Goal: Communication & Community: Answer question/provide support

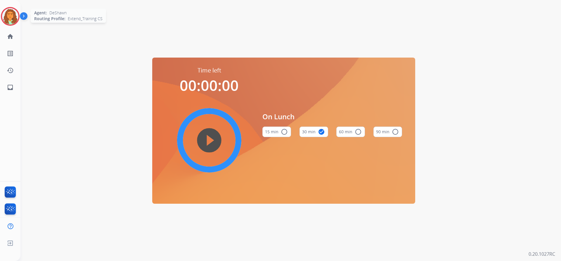
click at [14, 13] on img at bounding box center [10, 16] width 16 height 16
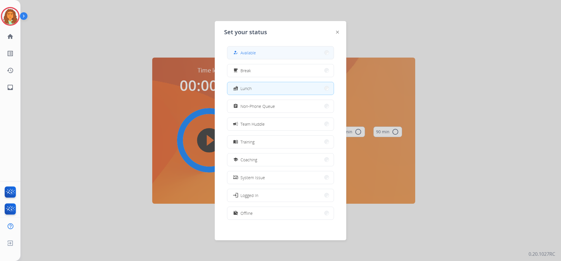
click at [272, 50] on button "how_to_reg Available" at bounding box center [280, 52] width 106 height 13
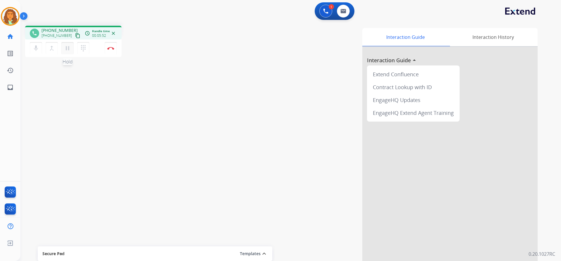
click at [65, 47] on mat-icon "pause" at bounding box center [67, 48] width 7 height 7
click at [69, 46] on mat-icon "play_arrow" at bounding box center [67, 48] width 7 height 7
click at [66, 47] on mat-icon "pause" at bounding box center [67, 48] width 7 height 7
click at [71, 49] on mat-icon "play_arrow" at bounding box center [67, 48] width 7 height 7
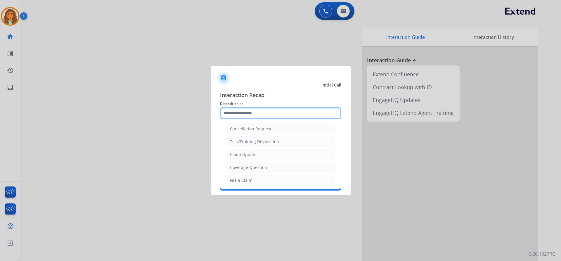
click at [237, 119] on div "Cancellation Request Test/Training Disposition Claim Update Coverage Question F…" at bounding box center [280, 113] width 121 height 12
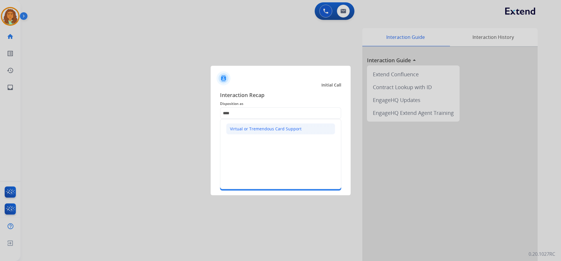
click at [254, 129] on div "Virtual or Tremendous Card Support" at bounding box center [266, 129] width 72 height 6
type input "**********"
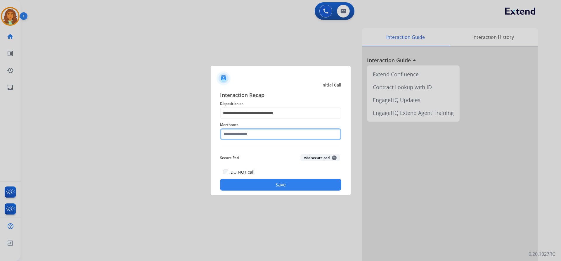
click at [241, 135] on input "text" at bounding box center [280, 134] width 121 height 12
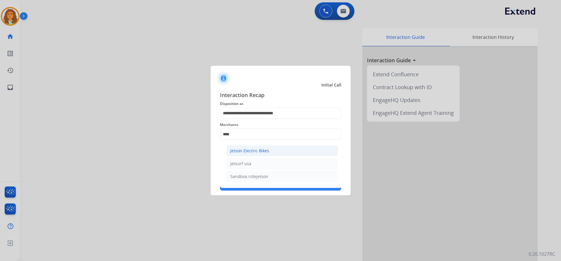
click at [253, 150] on div "Jetson Electric Bikes" at bounding box center [249, 151] width 39 height 6
type input "**********"
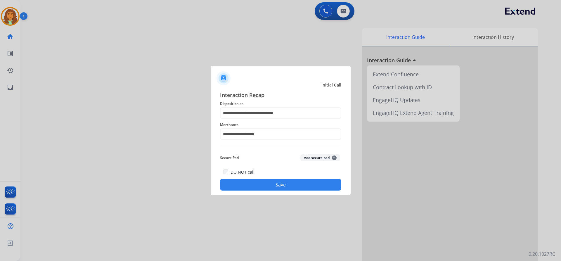
click at [274, 185] on button "Save" at bounding box center [280, 185] width 121 height 12
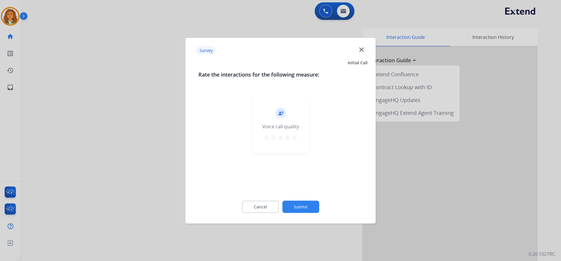
click at [295, 138] on mat-icon "star" at bounding box center [294, 137] width 7 height 7
click at [298, 204] on button "Submit" at bounding box center [300, 206] width 37 height 12
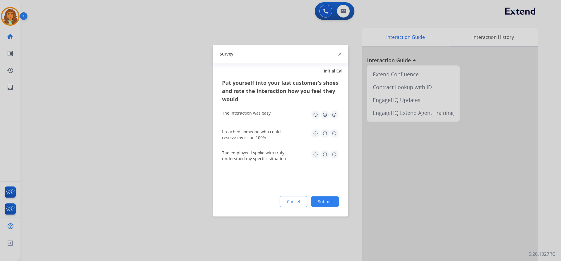
click at [333, 114] on img at bounding box center [333, 114] width 9 height 9
click at [333, 131] on img at bounding box center [333, 132] width 9 height 9
click at [333, 155] on img at bounding box center [333, 153] width 9 height 9
click at [330, 198] on button "Submit" at bounding box center [325, 201] width 28 height 11
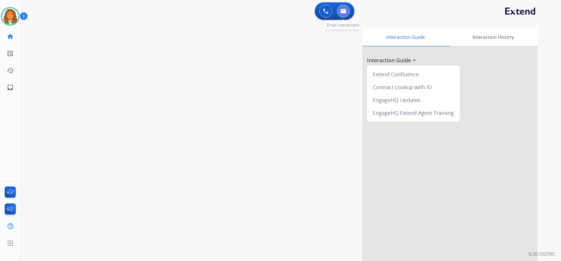
click at [346, 8] on button at bounding box center [343, 11] width 13 height 13
select select "**********"
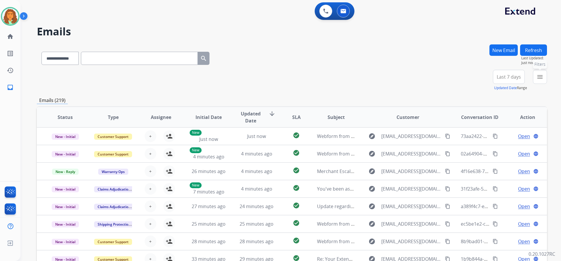
click at [537, 77] on mat-icon "menu" at bounding box center [539, 76] width 7 height 7
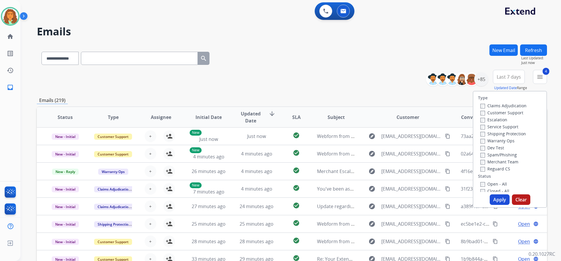
click at [495, 199] on button "Apply" at bounding box center [499, 199] width 20 height 11
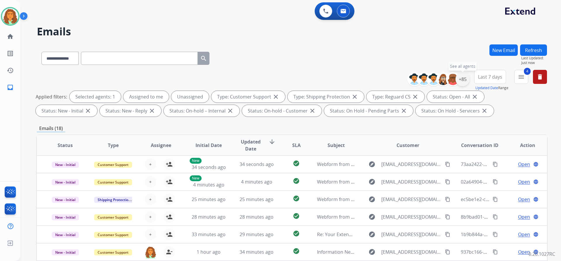
click at [460, 80] on div "+85" at bounding box center [462, 79] width 14 height 14
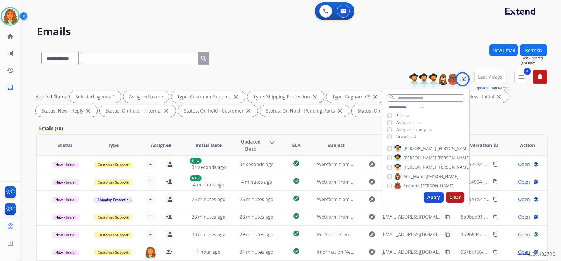
click at [432, 194] on button "Apply" at bounding box center [433, 197] width 20 height 11
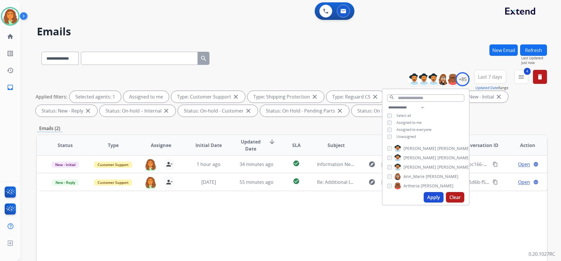
click at [497, 121] on div "**********" at bounding box center [292, 202] width 510 height 316
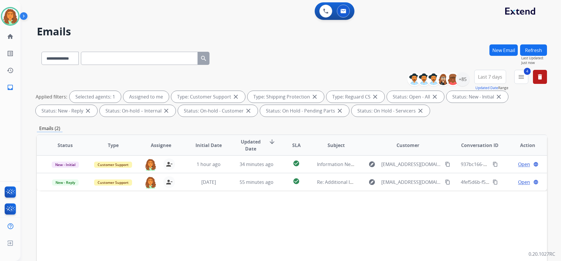
click at [492, 77] on span "Last 7 days" at bounding box center [490, 77] width 24 height 2
click at [481, 148] on div "Last 90 days" at bounding box center [488, 147] width 32 height 9
click at [446, 124] on div "**********" at bounding box center [292, 202] width 510 height 316
click at [497, 49] on button "New Email" at bounding box center [503, 49] width 28 height 11
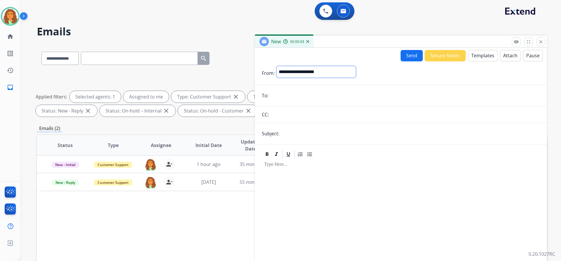
click at [303, 71] on select "**********" at bounding box center [315, 72] width 79 height 12
select select "**********"
click at [276, 66] on select "**********" at bounding box center [315, 72] width 79 height 12
click at [276, 95] on input "email" at bounding box center [404, 96] width 269 height 12
paste input "**********"
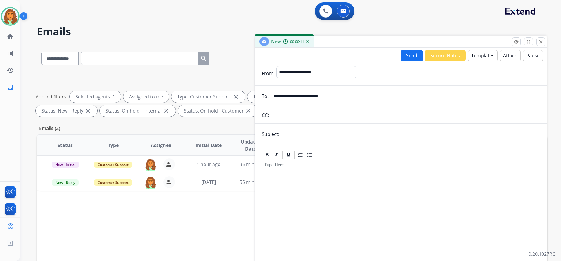
type input "**********"
click at [292, 135] on input "text" at bounding box center [410, 134] width 259 height 12
type input "**********"
click at [313, 169] on div at bounding box center [401, 221] width 278 height 123
click at [480, 54] on button "Templates" at bounding box center [482, 55] width 29 height 11
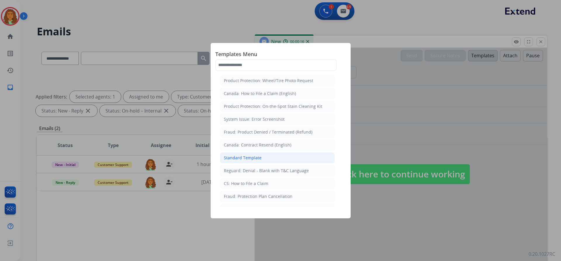
click at [261, 154] on li "Standard Template" at bounding box center [277, 157] width 115 height 11
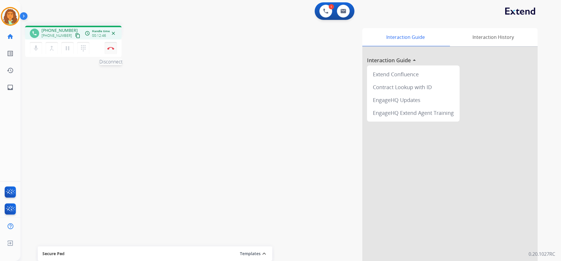
click at [112, 49] on img at bounding box center [110, 48] width 7 height 3
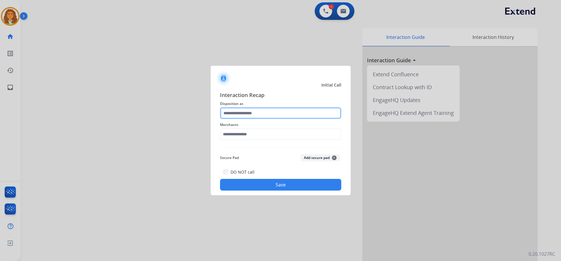
click at [239, 112] on input "text" at bounding box center [280, 113] width 121 height 12
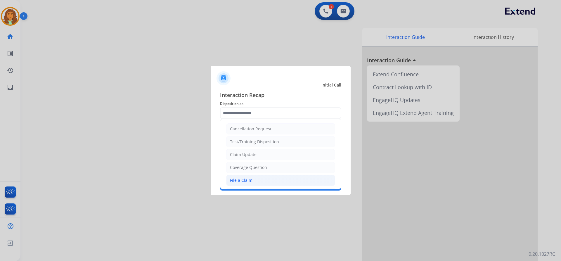
click at [241, 178] on div "File a Claim" at bounding box center [241, 180] width 22 height 6
type input "**********"
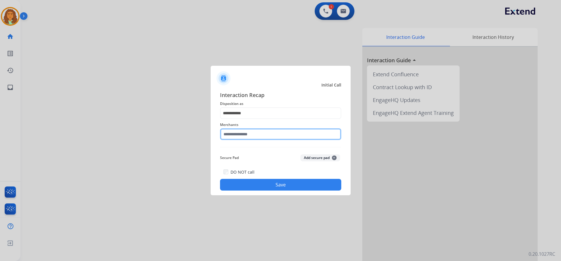
click at [248, 135] on input "text" at bounding box center [280, 134] width 121 height 12
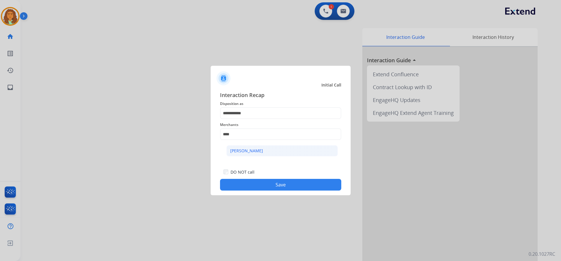
click at [259, 149] on div "[PERSON_NAME]" at bounding box center [246, 151] width 33 height 6
type input "**********"
click at [254, 183] on button "Save" at bounding box center [280, 185] width 121 height 12
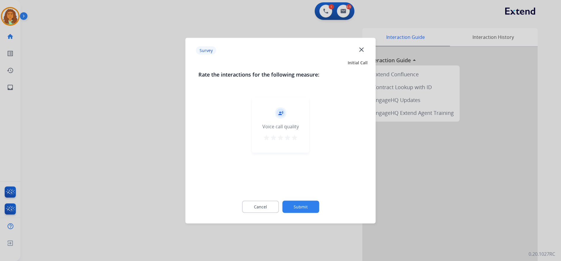
click at [295, 139] on mat-icon "star" at bounding box center [294, 137] width 7 height 7
click at [301, 203] on button "Submit" at bounding box center [300, 206] width 37 height 12
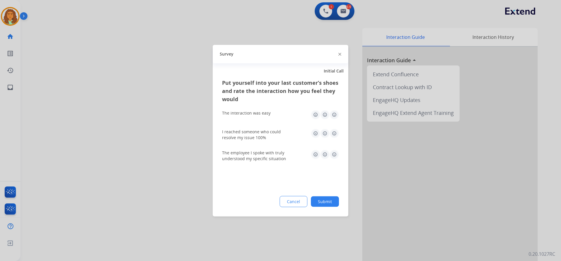
click at [333, 113] on img at bounding box center [333, 114] width 9 height 9
click at [336, 131] on img at bounding box center [333, 132] width 9 height 9
click at [333, 153] on img at bounding box center [333, 153] width 9 height 9
click at [330, 197] on button "Submit" at bounding box center [325, 201] width 28 height 11
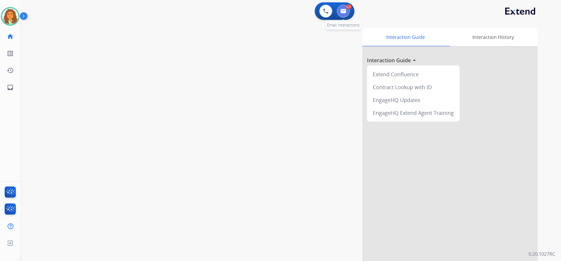
click at [345, 6] on button at bounding box center [343, 11] width 13 height 13
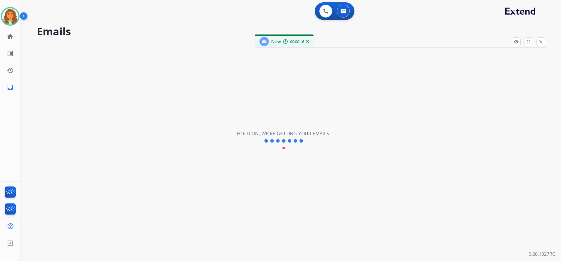
select select "**********"
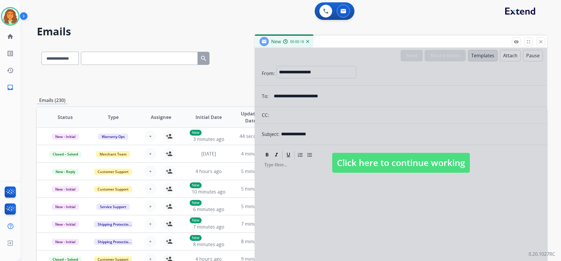
click at [359, 159] on span "Click here to continue working" at bounding box center [401, 163] width 138 height 20
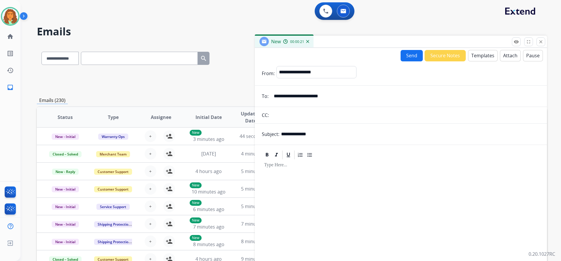
click at [312, 170] on div at bounding box center [401, 210] width 278 height 100
click at [477, 56] on button "Templates" at bounding box center [482, 55] width 29 height 11
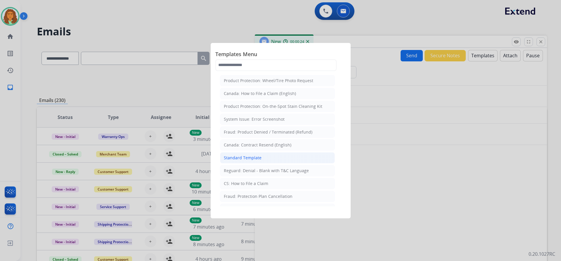
click at [251, 159] on div "Standard Template" at bounding box center [243, 158] width 38 height 6
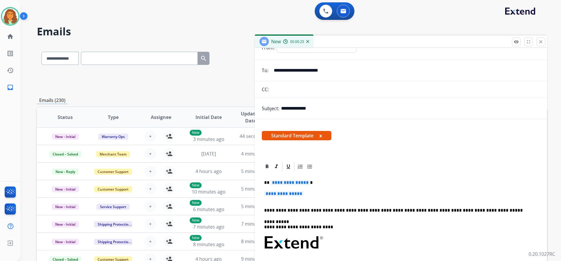
scroll to position [58, 0]
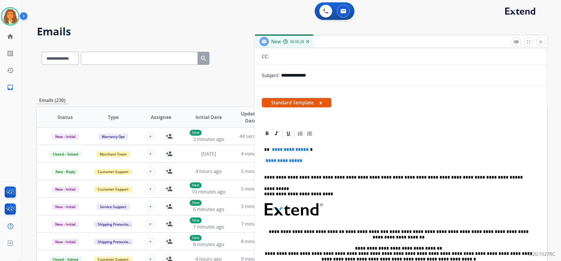
click at [306, 149] on span "**********" at bounding box center [289, 149] width 39 height 5
click at [265, 159] on span "**********" at bounding box center [283, 160] width 39 height 5
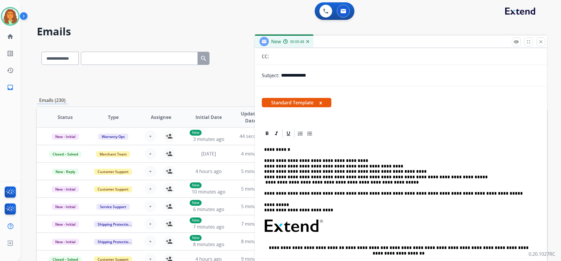
click at [264, 164] on div "**********" at bounding box center [401, 231] width 278 height 185
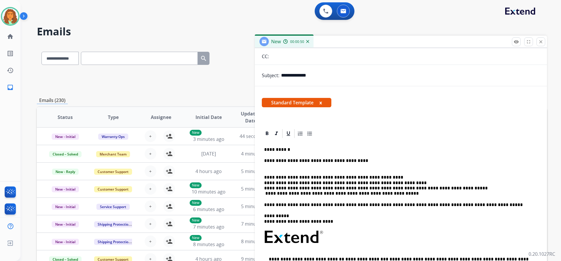
click at [264, 183] on p "**********" at bounding box center [398, 186] width 269 height 22
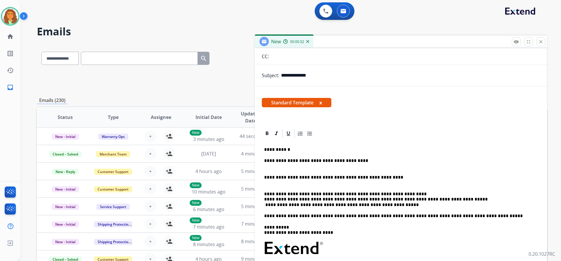
click at [264, 198] on div "**********" at bounding box center [401, 243] width 278 height 208
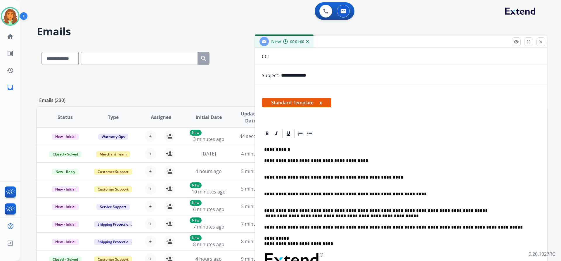
click at [383, 216] on p "**********" at bounding box center [398, 213] width 269 height 11
click at [264, 216] on p "**********" at bounding box center [398, 213] width 269 height 11
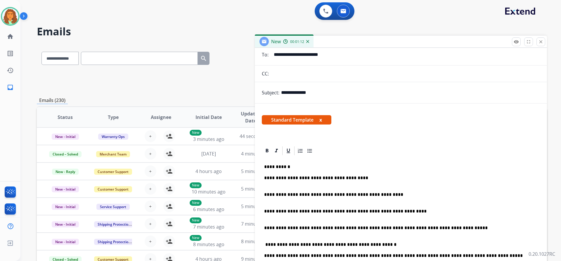
scroll to position [0, 0]
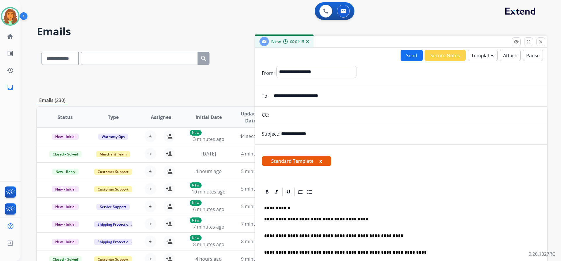
click at [500, 55] on button "Attach" at bounding box center [510, 55] width 21 height 11
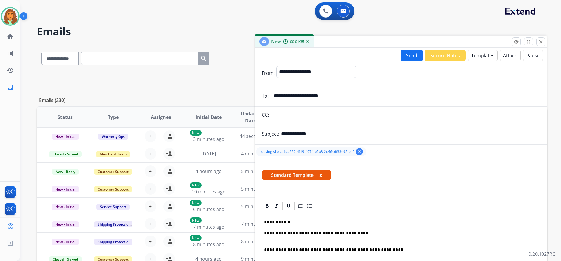
click at [405, 54] on button "Send" at bounding box center [411, 55] width 22 height 11
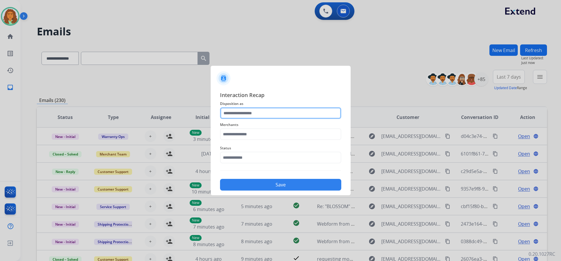
click at [251, 112] on input "text" at bounding box center [280, 113] width 121 height 12
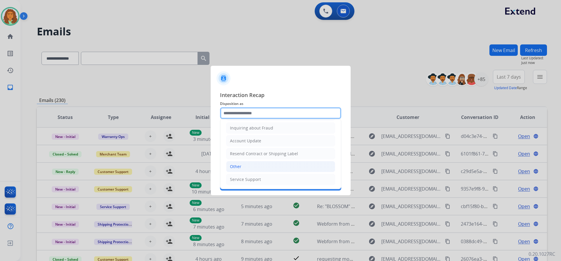
scroll to position [91, 0]
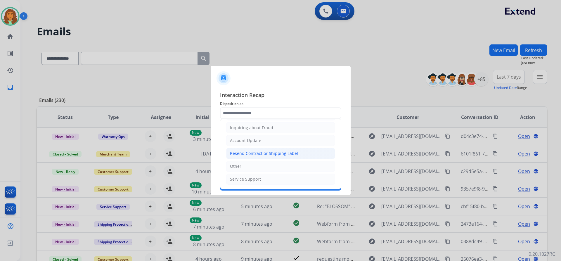
click at [257, 152] on div "Resend Contract or Shipping Label" at bounding box center [264, 153] width 68 height 6
type input "**********"
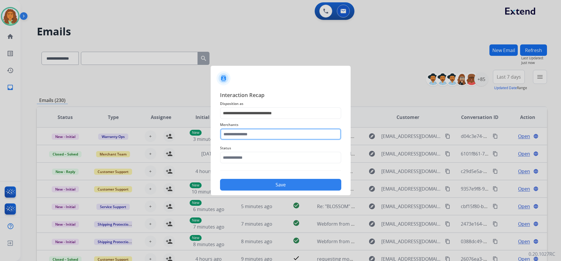
click at [240, 133] on input "text" at bounding box center [280, 134] width 121 height 12
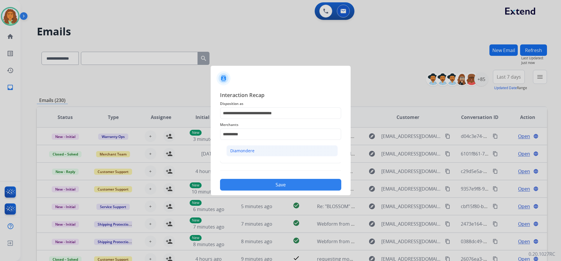
click at [240, 151] on div "Diamondere" at bounding box center [242, 151] width 24 height 6
type input "**********"
click at [245, 155] on input "text" at bounding box center [280, 158] width 121 height 12
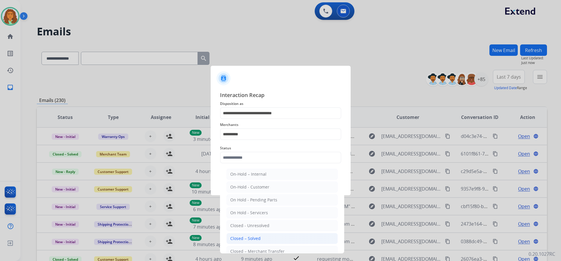
click at [251, 236] on div "Closed – Solved" at bounding box center [245, 238] width 30 height 6
type input "**********"
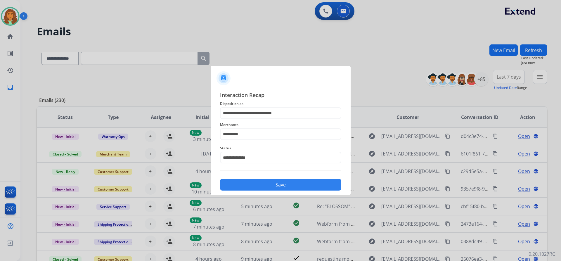
click at [260, 184] on button "Save" at bounding box center [280, 185] width 121 height 12
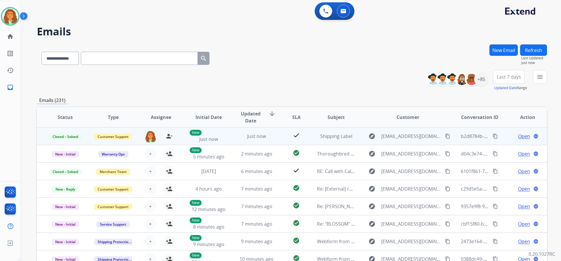
click at [492, 136] on mat-icon "content_copy" at bounding box center [494, 135] width 5 height 5
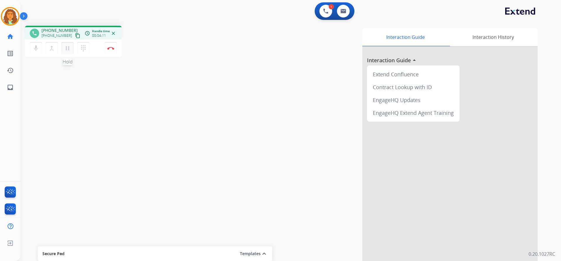
click at [68, 49] on mat-icon "pause" at bounding box center [67, 48] width 7 height 7
click at [65, 47] on mat-icon "play_arrow" at bounding box center [67, 48] width 7 height 7
click at [110, 49] on img at bounding box center [110, 48] width 7 height 3
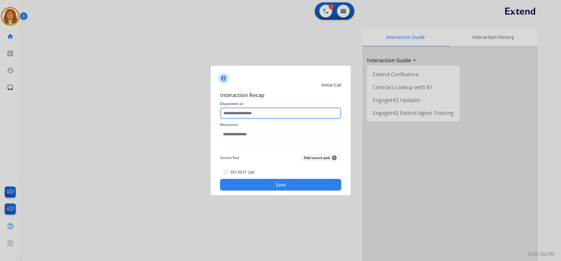
click at [234, 115] on input "text" at bounding box center [280, 113] width 121 height 12
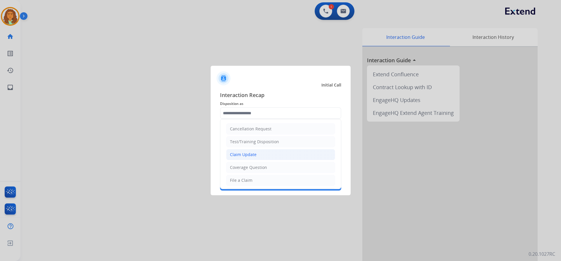
click at [248, 155] on div "Claim Update" at bounding box center [243, 155] width 27 height 6
type input "**********"
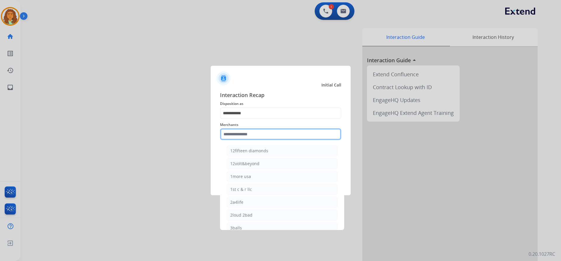
click at [246, 132] on input "text" at bounding box center [280, 134] width 121 height 12
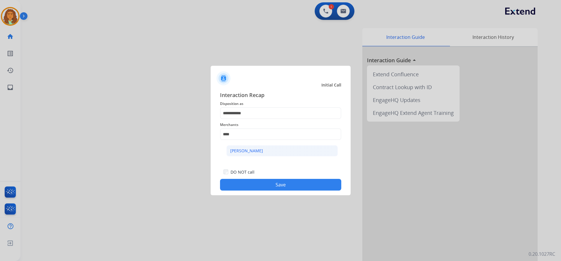
click at [249, 152] on div "[PERSON_NAME]" at bounding box center [246, 151] width 33 height 6
type input "**********"
click at [278, 186] on button "Save" at bounding box center [280, 185] width 121 height 12
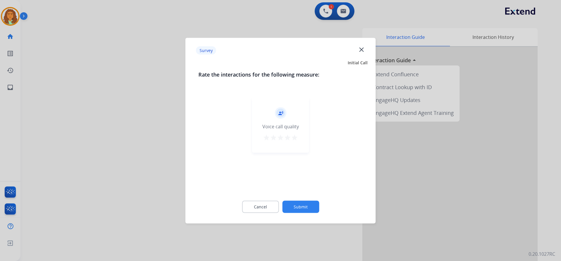
click at [294, 138] on mat-icon "star" at bounding box center [294, 137] width 7 height 7
click at [300, 204] on button "Submit" at bounding box center [300, 206] width 37 height 12
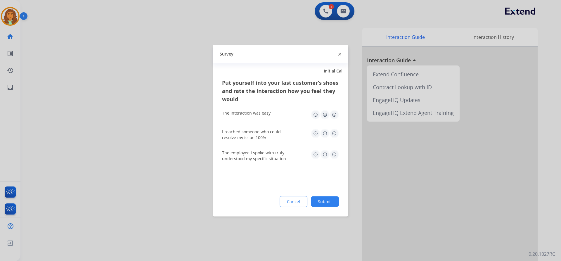
click at [334, 112] on img at bounding box center [333, 114] width 9 height 9
click at [333, 132] on img at bounding box center [333, 132] width 9 height 9
click at [333, 154] on img at bounding box center [333, 153] width 9 height 9
click at [326, 201] on button "Submit" at bounding box center [325, 201] width 28 height 11
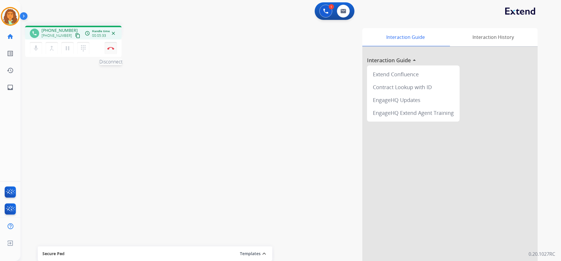
click at [109, 51] on button "Disconnect" at bounding box center [111, 48] width 12 height 12
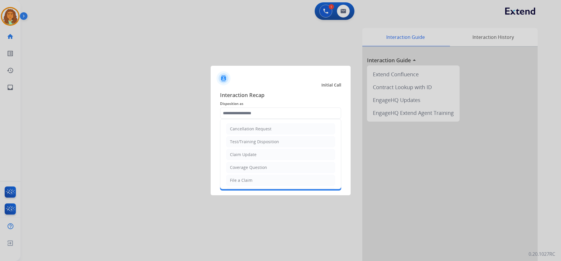
click at [246, 115] on input "text" at bounding box center [280, 113] width 121 height 12
click at [246, 180] on div "File a Claim" at bounding box center [241, 180] width 22 height 6
type input "**********"
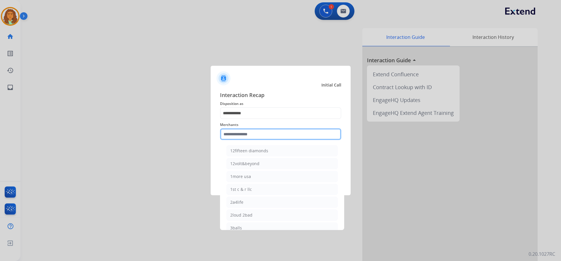
click at [232, 135] on input "text" at bounding box center [280, 134] width 121 height 12
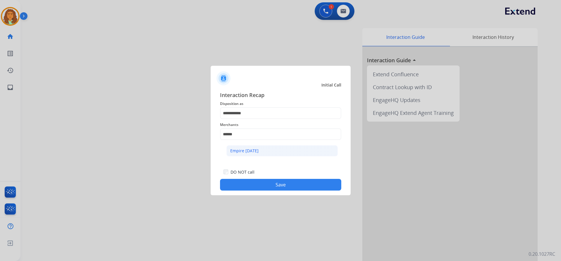
click at [237, 150] on div "Empire [DATE]" at bounding box center [244, 151] width 28 height 6
type input "**********"
click at [277, 185] on button "Save" at bounding box center [280, 185] width 121 height 12
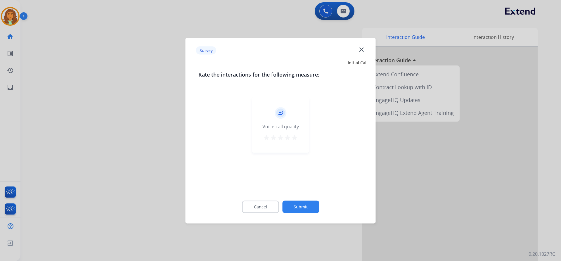
click at [293, 137] on mat-icon "star" at bounding box center [294, 137] width 7 height 7
click at [304, 210] on button "Submit" at bounding box center [300, 206] width 37 height 12
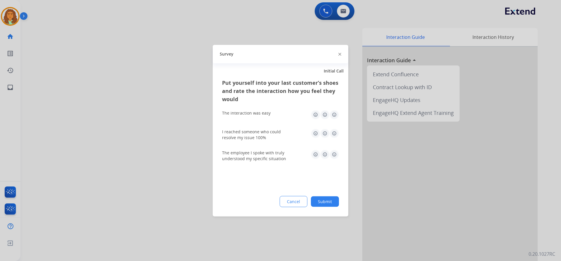
click at [333, 115] on img at bounding box center [333, 114] width 9 height 9
click at [334, 132] on img at bounding box center [333, 132] width 9 height 9
click at [333, 149] on div "The employee I spoke with truly understood my specific situation" at bounding box center [280, 155] width 117 height 21
click at [333, 156] on img at bounding box center [333, 153] width 9 height 9
click at [329, 200] on button "Submit" at bounding box center [325, 201] width 28 height 11
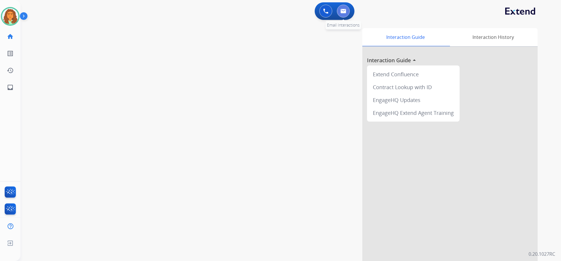
click at [347, 12] on button at bounding box center [343, 11] width 13 height 13
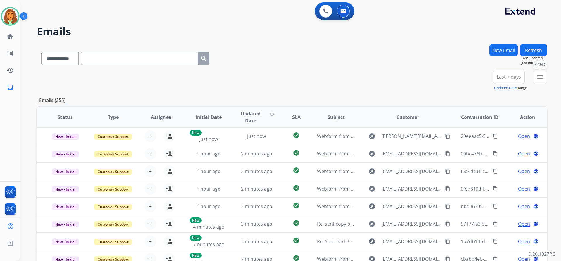
click at [536, 76] on mat-icon "menu" at bounding box center [539, 76] width 7 height 7
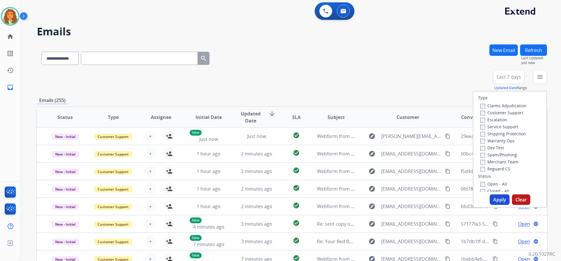
click at [478, 112] on div "Claims Adjudication Customer Support Escalation Service Support Shipping Protec…" at bounding box center [502, 137] width 48 height 70
click at [480, 180] on div "Open - All" at bounding box center [510, 183] width 61 height 7
click at [497, 197] on button "Apply" at bounding box center [499, 199] width 20 height 11
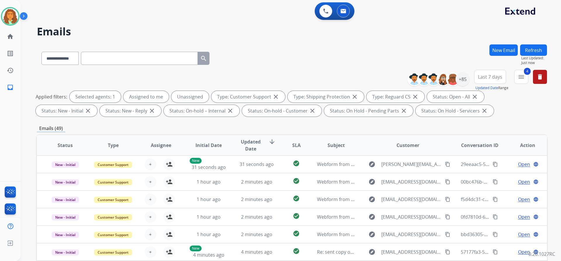
drag, startPoint x: 458, startPoint y: 121, endPoint x: 460, endPoint y: 114, distance: 7.6
click at [458, 120] on div "**********" at bounding box center [292, 202] width 510 height 316
click at [465, 78] on div "+85" at bounding box center [462, 79] width 14 height 14
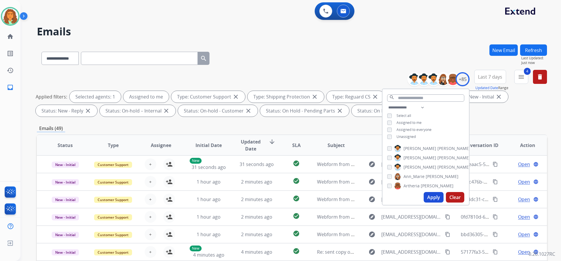
click at [432, 196] on button "Apply" at bounding box center [433, 197] width 20 height 11
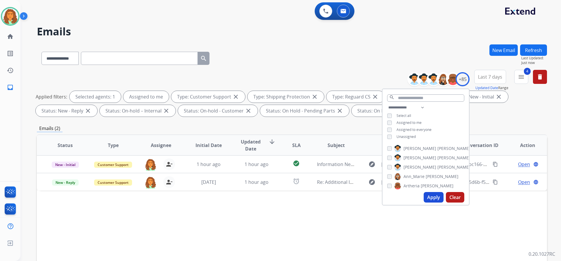
click at [429, 196] on button "Apply" at bounding box center [433, 197] width 20 height 11
click at [348, 219] on div "Status Type Assignee Initial Date Updated Date arrow_downward SLA Subject Custo…" at bounding box center [292, 232] width 510 height 196
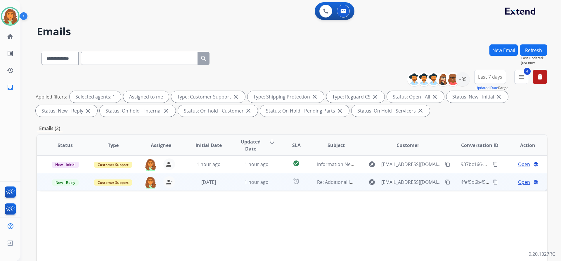
click at [445, 182] on mat-icon "content_copy" at bounding box center [447, 181] width 5 height 5
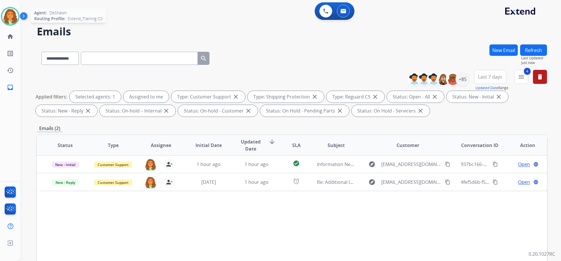
click at [11, 10] on img at bounding box center [10, 16] width 16 height 16
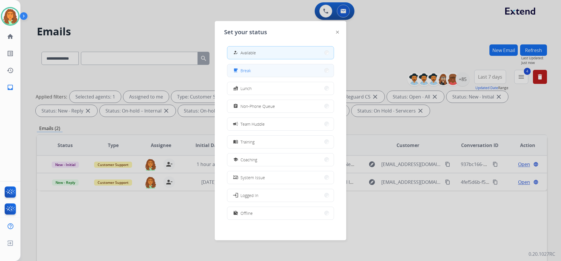
click at [245, 73] on span "Break" at bounding box center [245, 70] width 11 height 6
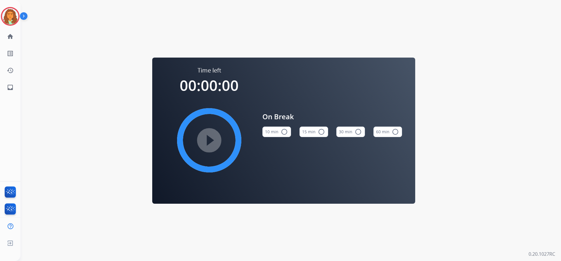
drag, startPoint x: 283, startPoint y: 129, endPoint x: 272, endPoint y: 135, distance: 13.2
click at [283, 129] on mat-icon "radio_button_unchecked" at bounding box center [284, 131] width 7 height 7
click at [211, 143] on mat-icon "play_circle_filled" at bounding box center [209, 140] width 7 height 7
click at [8, 10] on img at bounding box center [10, 16] width 16 height 16
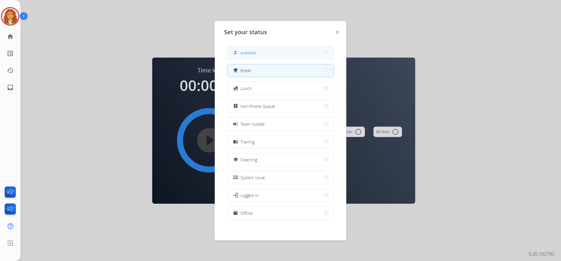
click at [245, 53] on span "Available" at bounding box center [247, 53] width 15 height 6
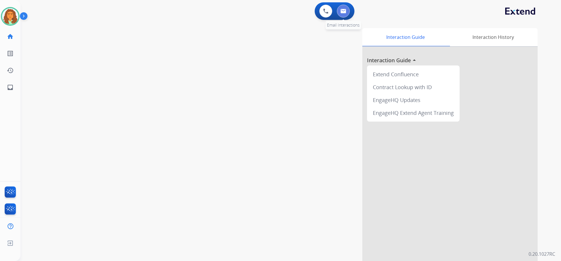
click at [343, 11] on img at bounding box center [343, 11] width 6 height 5
select select "**********"
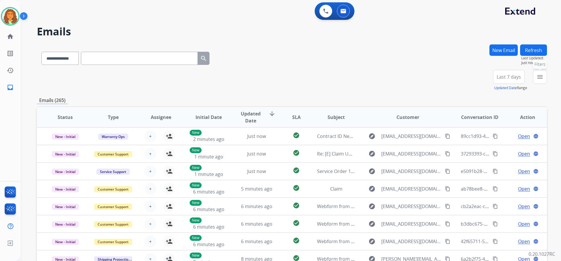
click at [537, 76] on mat-icon "menu" at bounding box center [539, 76] width 7 height 7
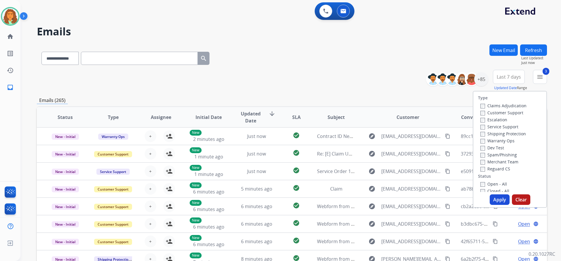
click at [494, 198] on button "Apply" at bounding box center [499, 199] width 20 height 11
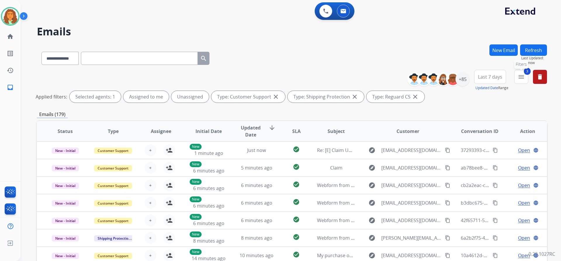
click at [525, 79] on button "3 menu Filters" at bounding box center [521, 77] width 14 height 14
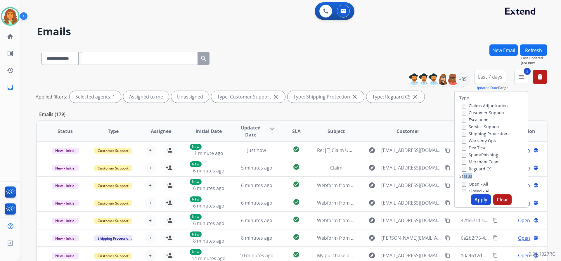
click at [460, 179] on div "Type Claims Adjudication Customer Support Escalation Service Support Shipping P…" at bounding box center [490, 141] width 73 height 100
click at [474, 197] on button "Apply" at bounding box center [481, 199] width 20 height 11
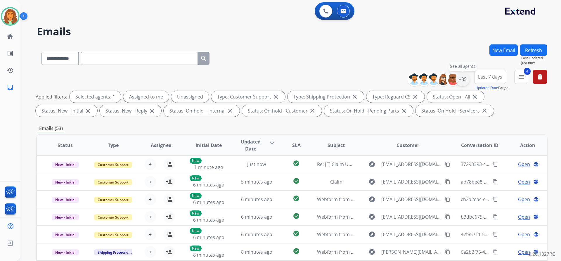
click at [460, 81] on div "+85" at bounding box center [462, 79] width 14 height 14
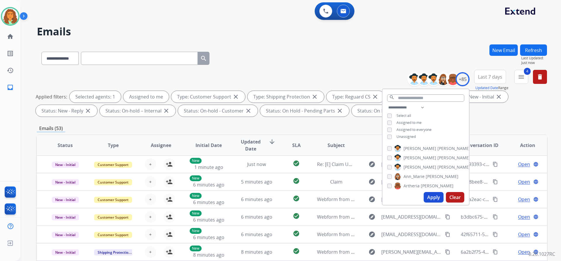
click at [432, 192] on div "Apply Clear" at bounding box center [425, 196] width 86 height 15
click at [430, 195] on button "Apply" at bounding box center [433, 197] width 20 height 11
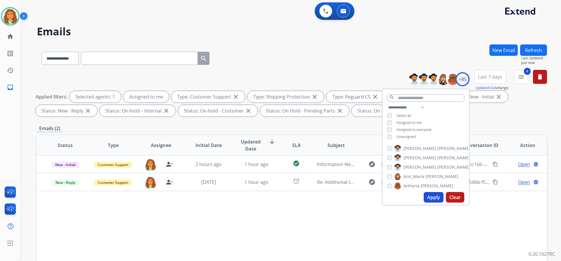
click at [354, 128] on div "Emails (2)" at bounding box center [292, 128] width 510 height 7
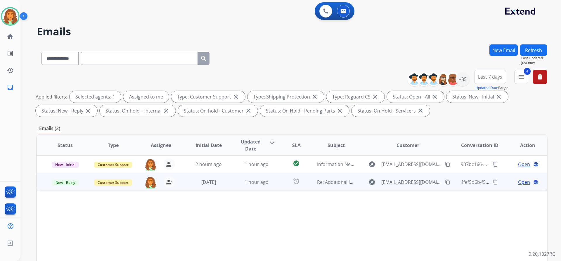
click at [445, 182] on mat-icon "content_copy" at bounding box center [447, 181] width 5 height 5
click at [268, 186] on td "1 hour ago" at bounding box center [252, 182] width 48 height 18
click at [518, 182] on span "Open" at bounding box center [524, 181] width 12 height 7
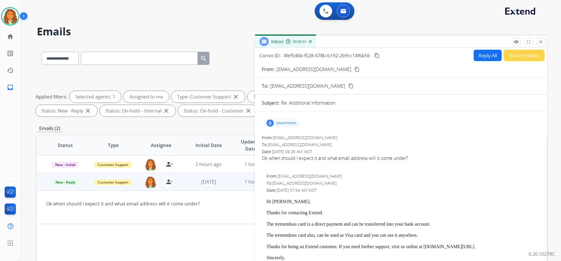
click at [478, 55] on button "Reply All" at bounding box center [487, 55] width 28 height 11
select select "**********"
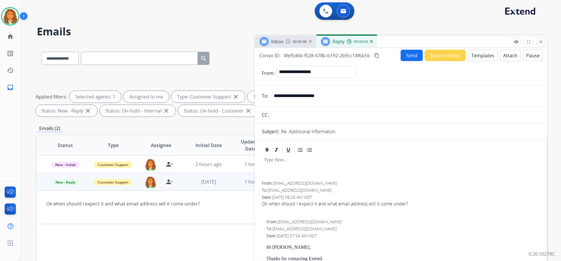
click at [474, 54] on button "Templates" at bounding box center [482, 55] width 29 height 11
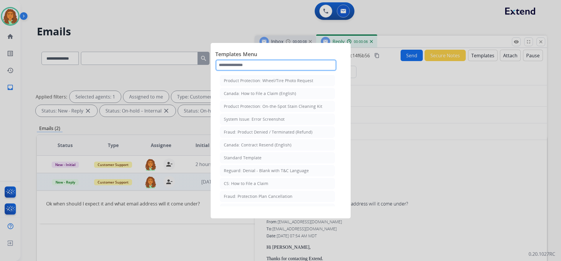
click at [241, 65] on input "text" at bounding box center [275, 65] width 121 height 12
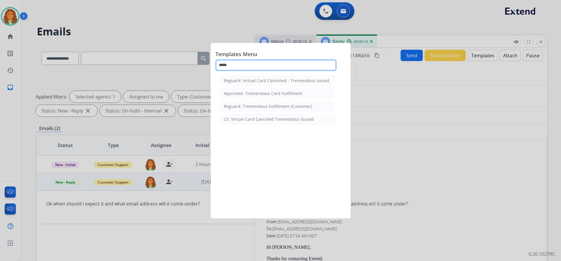
type input "*****"
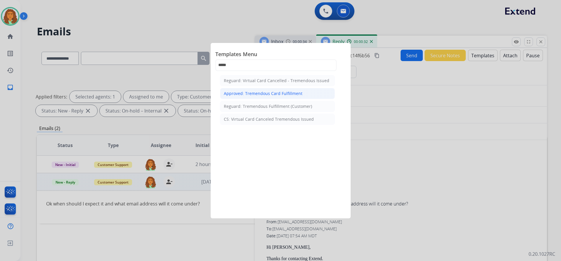
click at [254, 92] on div "Approved: Tremendous Card Fulfillment" at bounding box center [263, 94] width 79 height 6
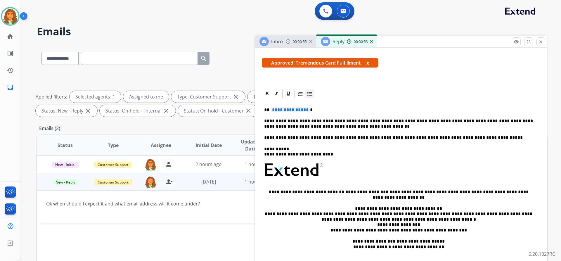
scroll to position [88, 0]
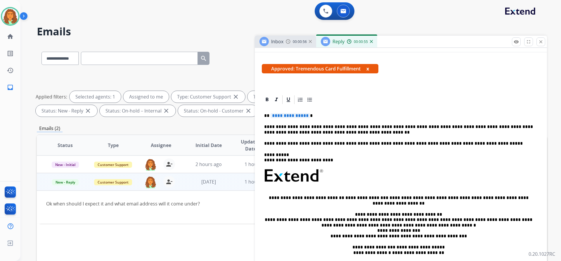
click at [306, 116] on span "**********" at bounding box center [289, 115] width 39 height 5
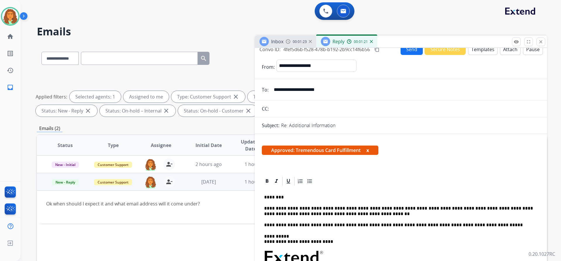
scroll to position [0, 0]
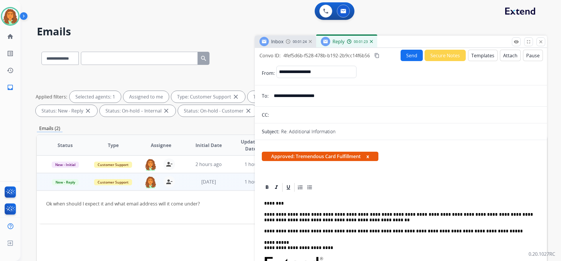
click at [478, 58] on button "Templates" at bounding box center [482, 55] width 29 height 11
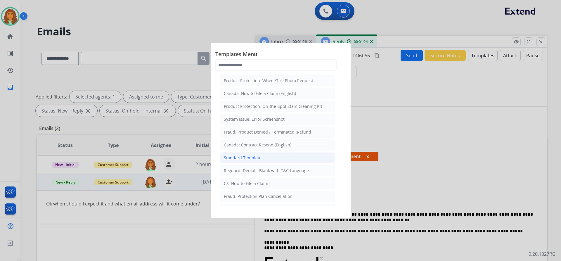
click at [246, 157] on div "Standard Template" at bounding box center [243, 158] width 38 height 6
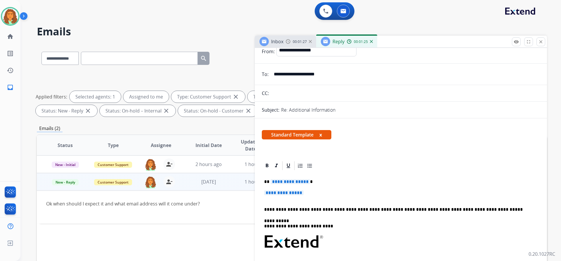
scroll to position [58, 0]
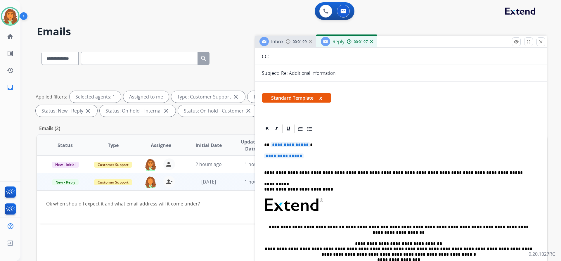
click at [305, 144] on span "**********" at bounding box center [289, 144] width 39 height 5
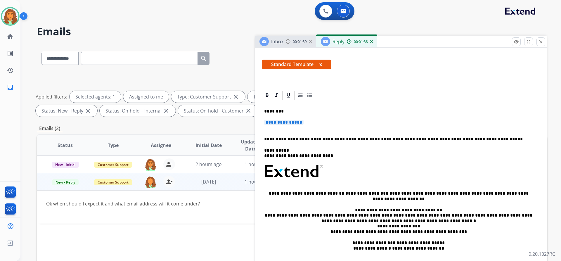
scroll to position [88, 0]
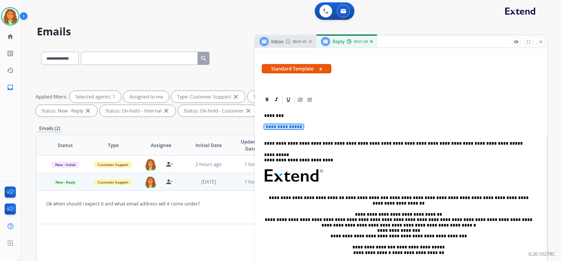
click at [272, 125] on span "**********" at bounding box center [283, 126] width 39 height 5
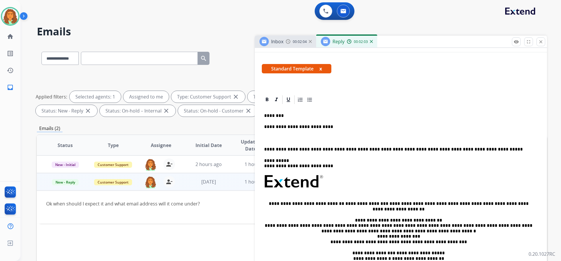
click at [323, 127] on p "**********" at bounding box center [398, 126] width 269 height 5
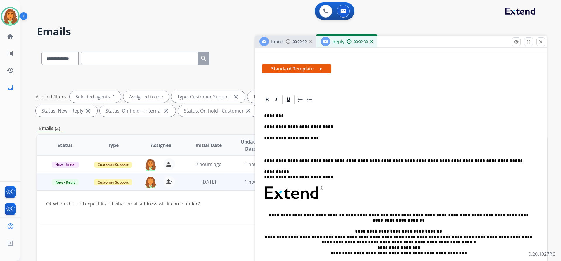
click at [302, 137] on p "**********" at bounding box center [398, 137] width 269 height 5
click at [315, 138] on p "**********" at bounding box center [398, 137] width 269 height 5
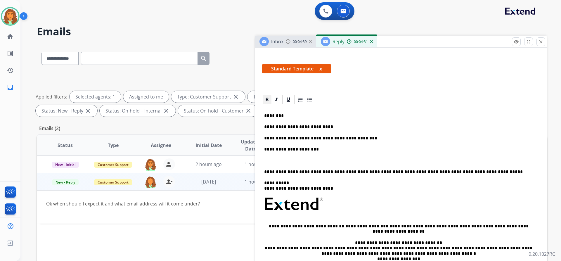
click at [268, 100] on icon at bounding box center [267, 100] width 6 height 6
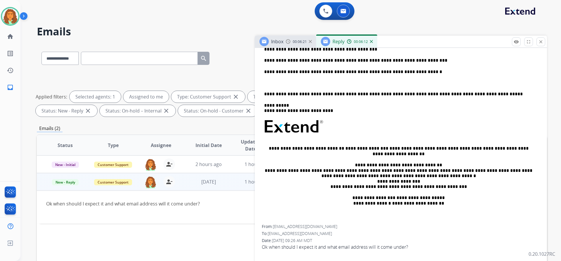
scroll to position [117, 0]
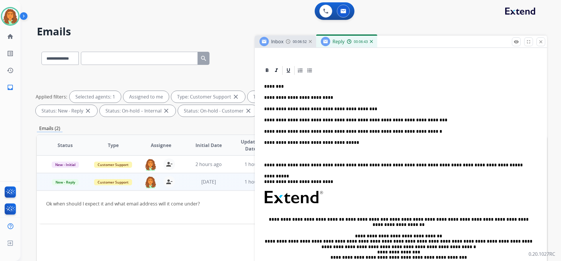
click at [262, 163] on div "**********" at bounding box center [401, 186] width 278 height 220
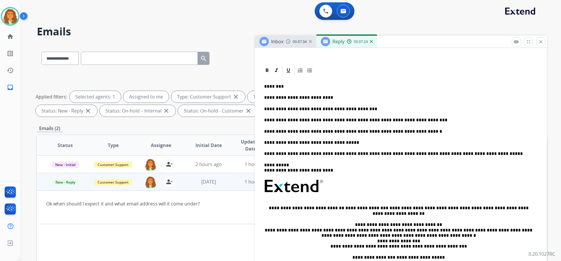
click at [340, 142] on p "**********" at bounding box center [398, 142] width 269 height 5
click at [276, 142] on p "**********" at bounding box center [398, 142] width 269 height 5
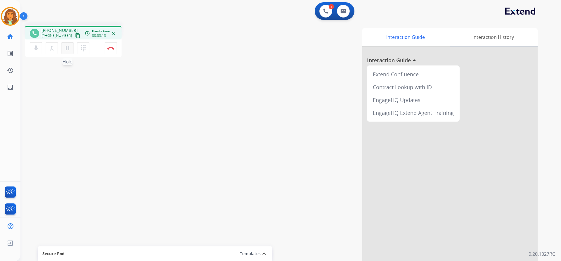
click at [66, 50] on mat-icon "pause" at bounding box center [67, 48] width 7 height 7
click at [67, 47] on mat-icon "play_arrow" at bounding box center [67, 48] width 7 height 7
click at [67, 49] on mat-icon "pause" at bounding box center [67, 48] width 7 height 7
click at [85, 50] on mat-icon "dialpad" at bounding box center [83, 48] width 7 height 7
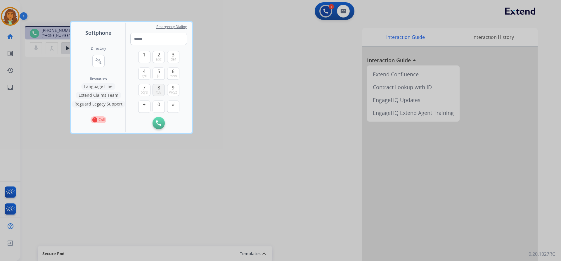
click at [156, 88] on button "8 tuv" at bounding box center [158, 90] width 12 height 12
click at [146, 73] on button "4 ghi" at bounding box center [144, 73] width 12 height 12
click at [172, 59] on span "def" at bounding box center [173, 59] width 5 height 5
click at [173, 89] on span "9" at bounding box center [173, 87] width 3 height 7
click at [159, 101] on span "0" at bounding box center [158, 104] width 3 height 7
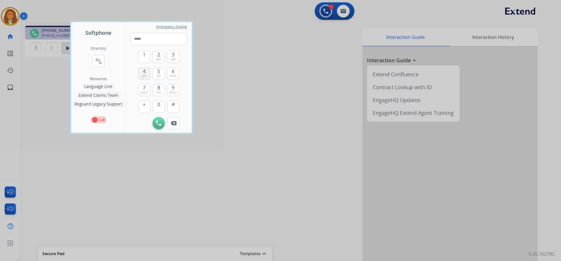
click at [142, 74] on span "ghi" at bounding box center [144, 76] width 5 height 5
drag, startPoint x: 145, startPoint y: 73, endPoint x: 171, endPoint y: 90, distance: 30.5
click at [147, 73] on button "4 ghi" at bounding box center [144, 73] width 12 height 12
click at [171, 90] on span "wxyz" at bounding box center [173, 92] width 8 height 5
click at [175, 74] on span "mno" at bounding box center [172, 76] width 7 height 5
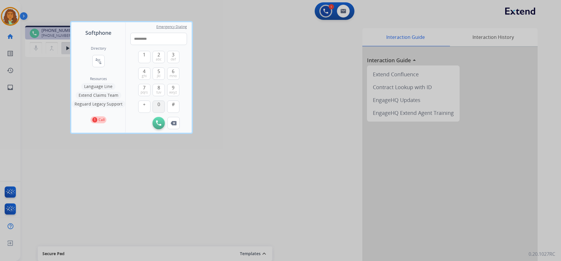
click at [155, 104] on button "0" at bounding box center [158, 106] width 12 height 12
type input "**********"
click at [160, 123] on img at bounding box center [158, 122] width 5 height 5
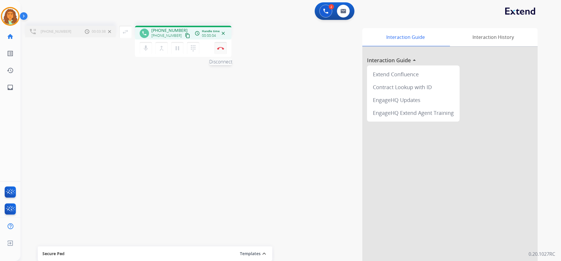
click at [221, 48] on img at bounding box center [220, 48] width 7 height 3
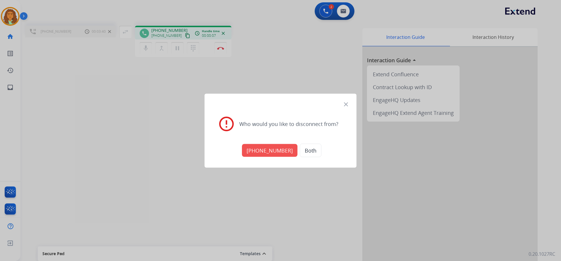
click at [269, 150] on button "[PHONE_NUMBER]" at bounding box center [269, 150] width 55 height 13
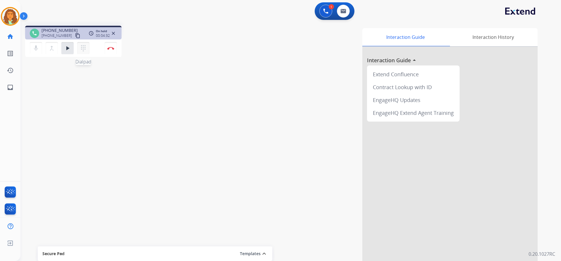
click at [86, 47] on mat-icon "dialpad" at bounding box center [83, 48] width 7 height 7
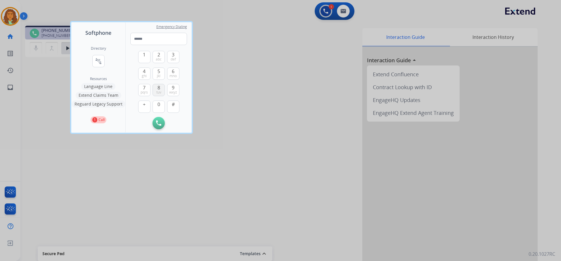
click at [159, 90] on span "tuv" at bounding box center [158, 92] width 5 height 5
click at [172, 59] on span "def" at bounding box center [173, 59] width 5 height 5
click at [156, 57] on span "abc" at bounding box center [159, 59] width 6 height 5
click at [173, 88] on span "9" at bounding box center [173, 87] width 3 height 7
click at [156, 108] on button "0" at bounding box center [158, 106] width 12 height 12
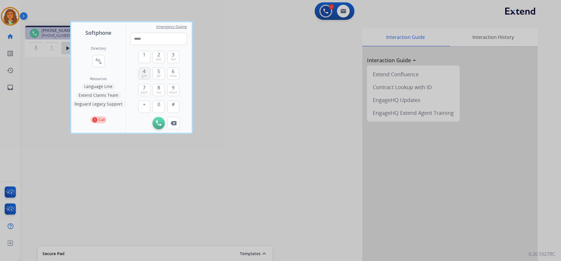
click at [143, 75] on span "ghi" at bounding box center [144, 76] width 5 height 5
click at [144, 70] on span "4" at bounding box center [144, 71] width 3 height 7
click at [176, 88] on button "9 wxyz" at bounding box center [173, 90] width 12 height 12
click at [174, 74] on span "mno" at bounding box center [172, 76] width 7 height 5
click at [158, 105] on span "0" at bounding box center [158, 104] width 3 height 7
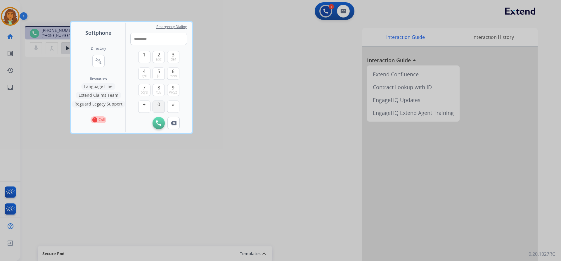
type input "**********"
click at [159, 124] on img at bounding box center [158, 122] width 5 height 5
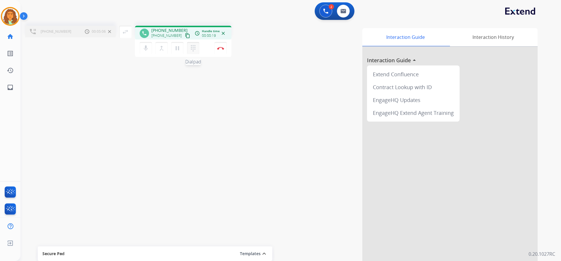
click at [194, 50] on mat-icon "dialpad" at bounding box center [192, 48] width 7 height 7
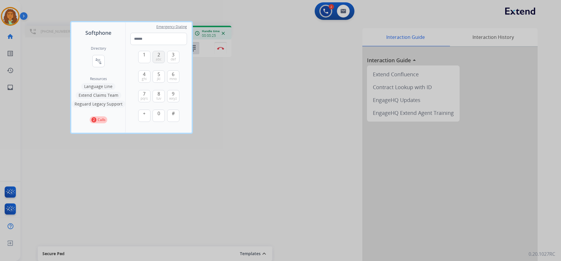
click at [161, 55] on button "2 abc" at bounding box center [158, 57] width 12 height 12
type input "*"
click at [56, 105] on div at bounding box center [280, 130] width 561 height 261
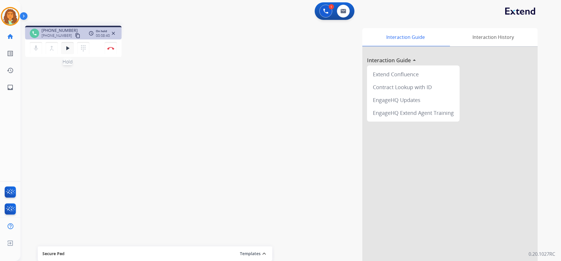
click at [67, 48] on mat-icon "play_arrow" at bounding box center [67, 48] width 7 height 7
click at [110, 50] on button "Disconnect" at bounding box center [111, 48] width 12 height 12
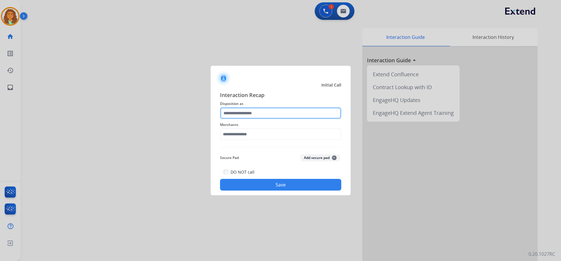
click at [246, 114] on input "text" at bounding box center [280, 113] width 121 height 12
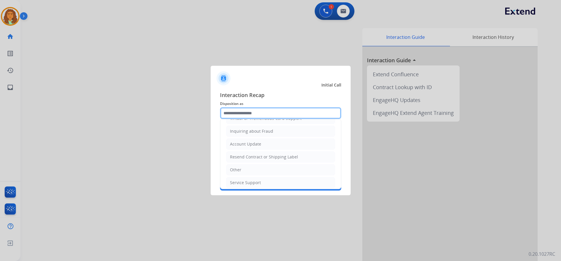
scroll to position [91, 0]
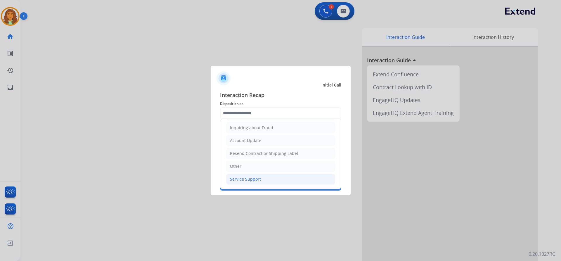
click at [245, 178] on div "Service Support" at bounding box center [245, 179] width 31 height 6
type input "**********"
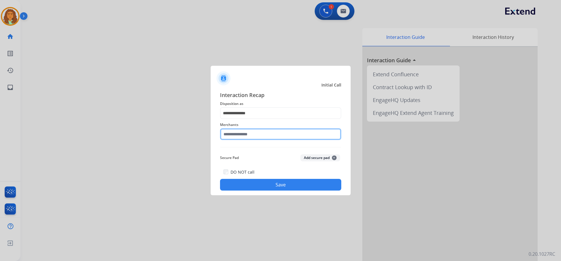
click at [241, 133] on input "text" at bounding box center [280, 134] width 121 height 12
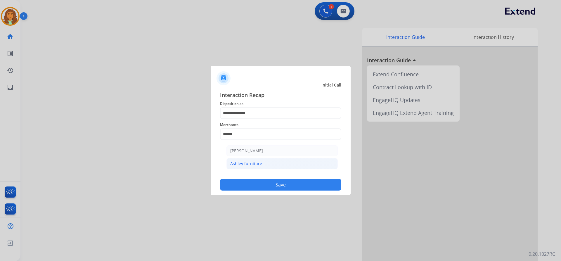
click at [244, 162] on div "Ashley furniture" at bounding box center [246, 164] width 32 height 6
type input "**********"
click at [251, 185] on button "Save" at bounding box center [280, 185] width 121 height 12
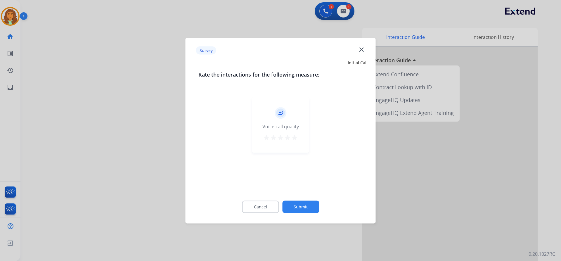
click at [293, 138] on mat-icon "star" at bounding box center [294, 137] width 7 height 7
click at [291, 203] on button "Submit" at bounding box center [300, 206] width 37 height 12
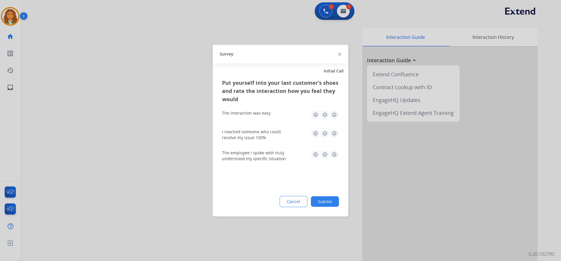
click at [335, 114] on img at bounding box center [333, 114] width 9 height 9
click at [333, 133] on img at bounding box center [333, 132] width 9 height 9
drag, startPoint x: 334, startPoint y: 152, endPoint x: 336, endPoint y: 158, distance: 6.6
click at [334, 152] on img at bounding box center [333, 153] width 9 height 9
click at [328, 196] on button "Submit" at bounding box center [325, 201] width 28 height 11
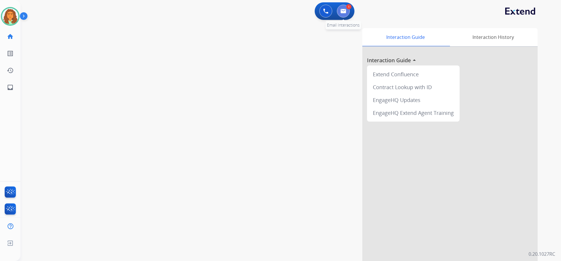
click at [345, 9] on img at bounding box center [343, 11] width 6 height 5
select select "**********"
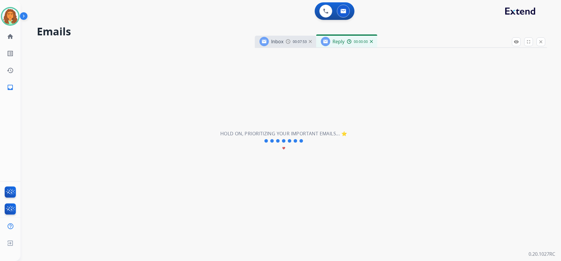
select select "**********"
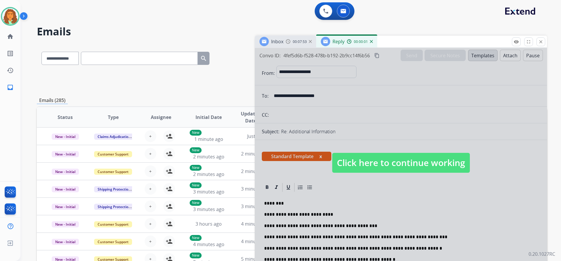
click at [360, 163] on span "Click here to continue working" at bounding box center [401, 163] width 138 height 20
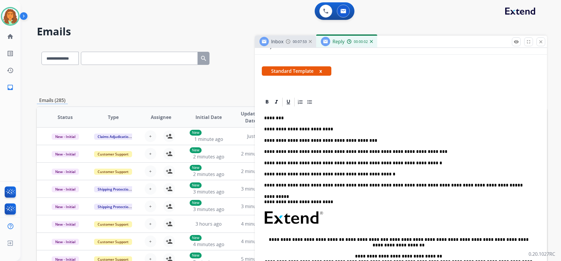
scroll to position [88, 0]
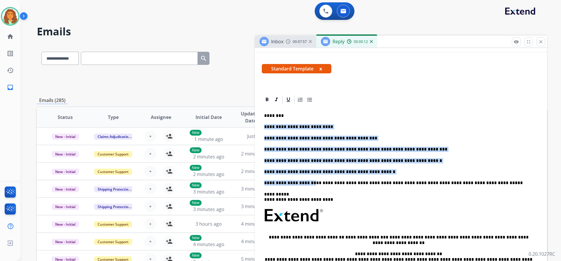
drag, startPoint x: 264, startPoint y: 126, endPoint x: 307, endPoint y: 182, distance: 70.8
click at [307, 182] on div "**********" at bounding box center [401, 209] width 278 height 208
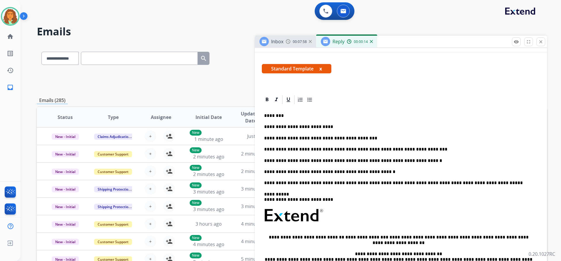
click at [369, 177] on div "**********" at bounding box center [401, 209] width 278 height 208
click at [368, 172] on p "**********" at bounding box center [398, 171] width 269 height 5
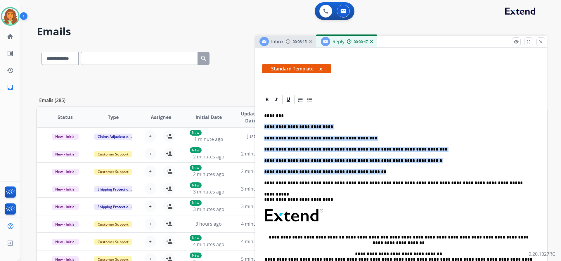
drag, startPoint x: 262, startPoint y: 126, endPoint x: 362, endPoint y: 171, distance: 109.2
click at [363, 171] on div "**********" at bounding box center [401, 209] width 278 height 208
copy div "**********"
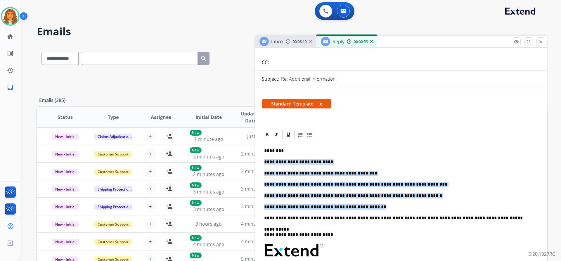
scroll to position [0, 0]
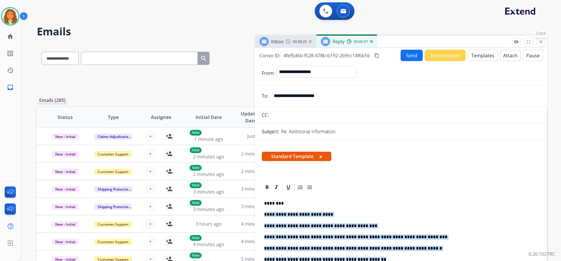
click at [540, 40] on mat-icon "close" at bounding box center [540, 41] width 5 height 5
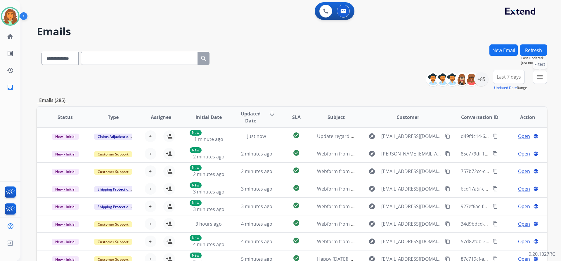
click at [540, 79] on mat-icon "menu" at bounding box center [539, 76] width 7 height 7
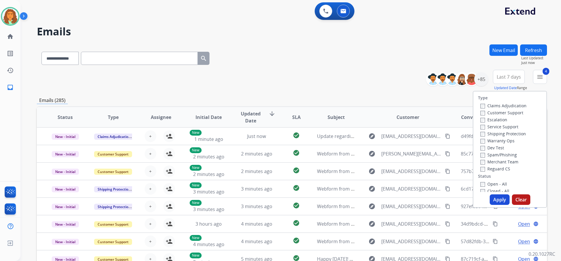
click at [495, 199] on button "Apply" at bounding box center [499, 199] width 20 height 11
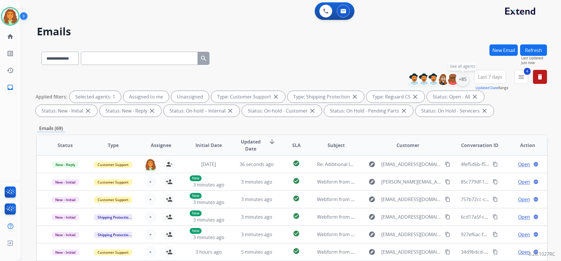
click at [462, 80] on div "+85" at bounding box center [462, 79] width 14 height 14
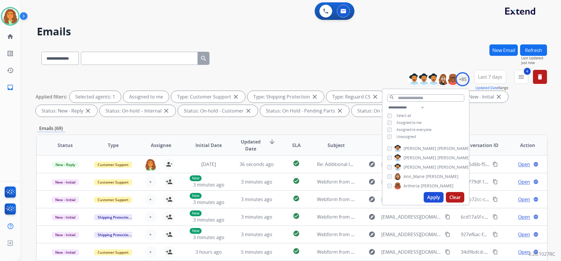
drag, startPoint x: 433, startPoint y: 191, endPoint x: 434, endPoint y: 185, distance: 5.9
click at [433, 190] on div "Apply Clear" at bounding box center [425, 196] width 86 height 15
click at [432, 195] on button "Apply" at bounding box center [433, 197] width 20 height 11
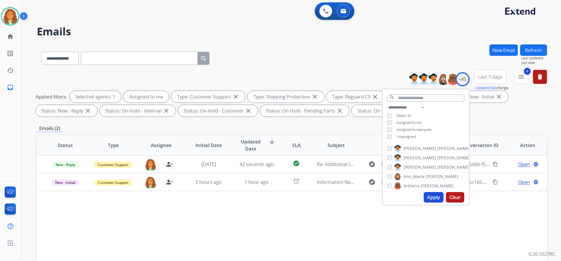
click at [485, 110] on div "Applied filters: Selected agents: 1 Assigned to me Type: Customer Support close…" at bounding box center [291, 104] width 510 height 26
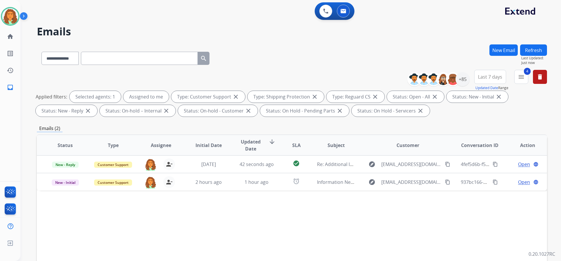
click at [482, 76] on span "Last 7 days" at bounding box center [490, 77] width 24 height 2
click at [472, 149] on div "Last 90 days" at bounding box center [488, 147] width 32 height 9
click at [435, 123] on div "**********" at bounding box center [292, 202] width 510 height 316
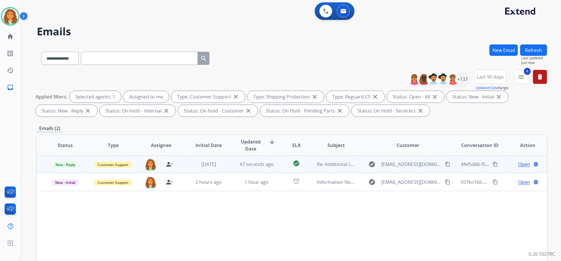
click at [309, 167] on td "Re: Additional Information" at bounding box center [331, 164] width 48 height 18
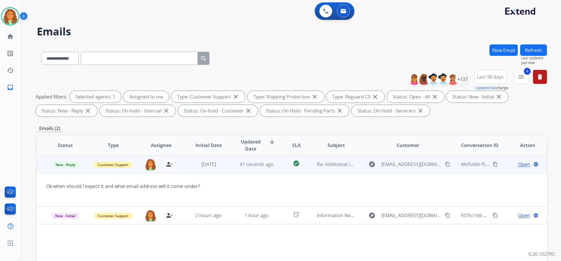
click at [518, 163] on span "Open" at bounding box center [524, 164] width 12 height 7
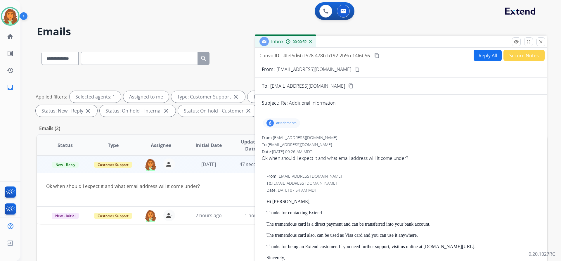
click at [481, 58] on button "Reply All" at bounding box center [487, 55] width 28 height 11
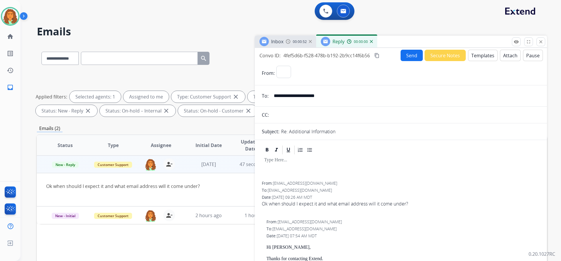
select select "**********"
click at [474, 57] on button "Templates" at bounding box center [482, 55] width 29 height 11
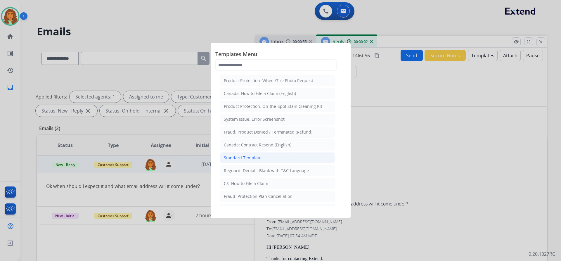
click at [263, 156] on li "Standard Template" at bounding box center [277, 157] width 115 height 11
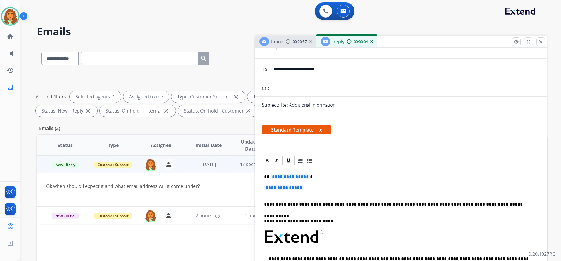
scroll to position [29, 0]
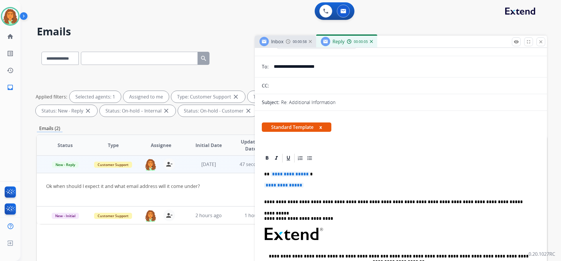
click at [294, 185] on span "**********" at bounding box center [283, 184] width 39 height 5
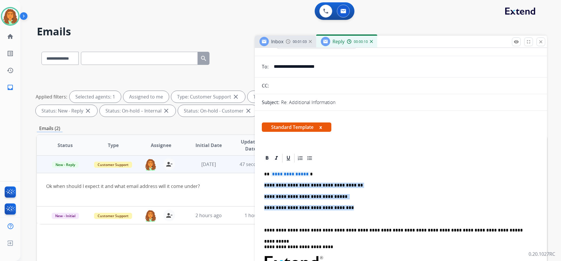
drag, startPoint x: 341, startPoint y: 207, endPoint x: 262, endPoint y: 185, distance: 81.8
click at [262, 185] on div "**********" at bounding box center [401, 261] width 278 height 197
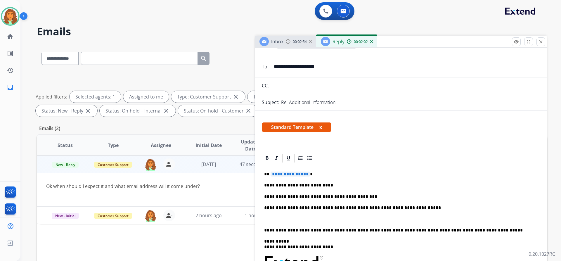
click at [283, 175] on span "**********" at bounding box center [289, 173] width 39 height 5
click at [408, 208] on p "**********" at bounding box center [398, 207] width 269 height 5
click at [359, 208] on p "**********" at bounding box center [398, 207] width 269 height 5
click at [408, 207] on p "**********" at bounding box center [398, 207] width 269 height 5
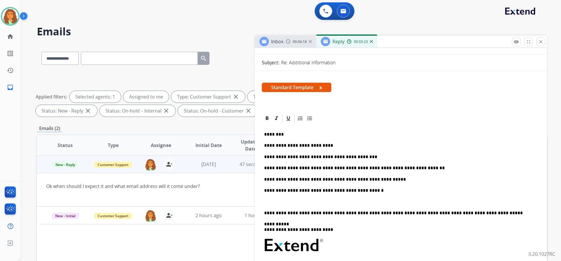
scroll to position [88, 0]
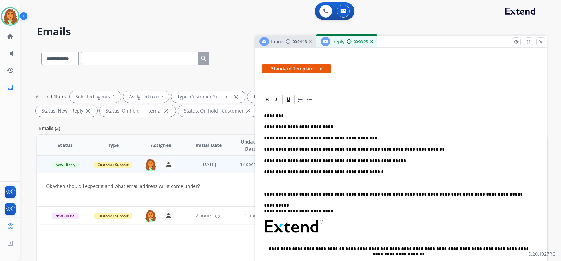
click at [263, 193] on div "**********" at bounding box center [401, 215] width 278 height 220
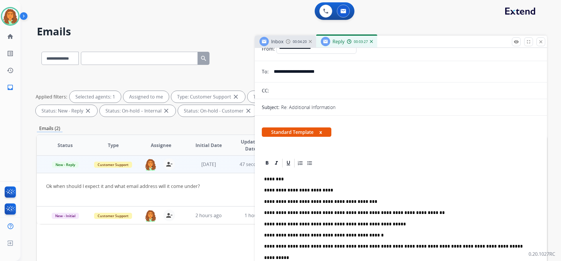
scroll to position [0, 0]
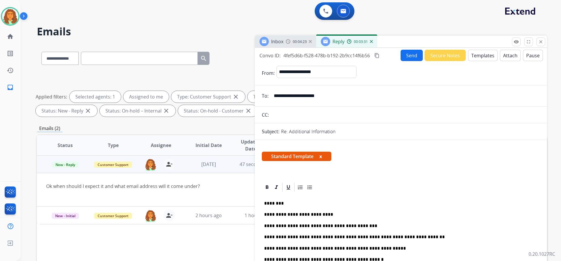
click at [377, 55] on mat-icon "content_copy" at bounding box center [376, 55] width 5 height 5
click at [407, 55] on button "Send" at bounding box center [411, 55] width 22 height 11
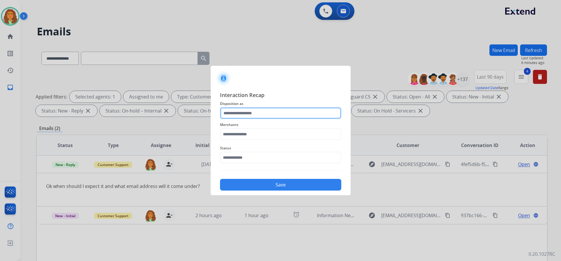
click at [237, 110] on input "text" at bounding box center [280, 113] width 121 height 12
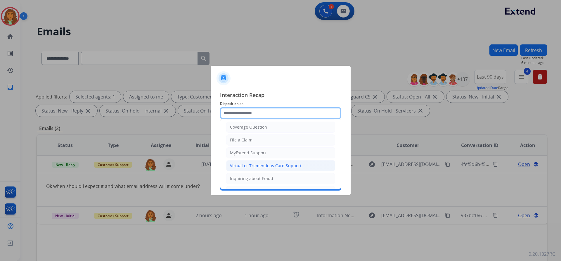
scroll to position [58, 0]
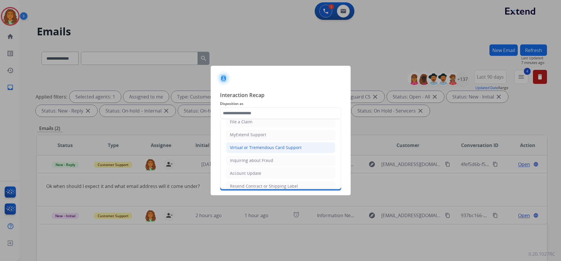
click at [252, 149] on div "Virtual or Tremendous Card Support" at bounding box center [266, 148] width 72 height 6
type input "**********"
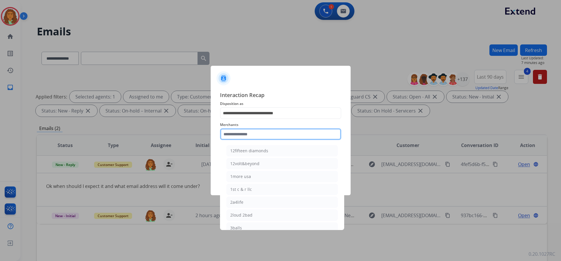
click at [250, 132] on input "text" at bounding box center [280, 134] width 121 height 12
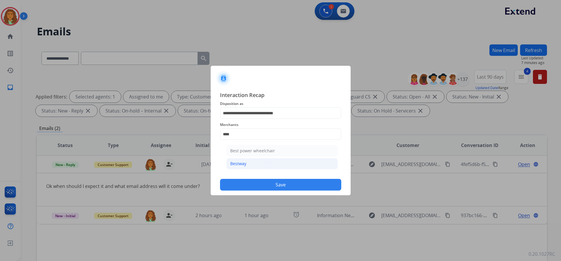
click at [244, 160] on li "Bestway" at bounding box center [281, 163] width 111 height 11
type input "*******"
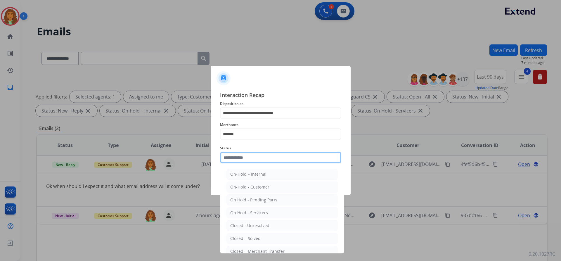
click at [251, 157] on input "text" at bounding box center [280, 158] width 121 height 12
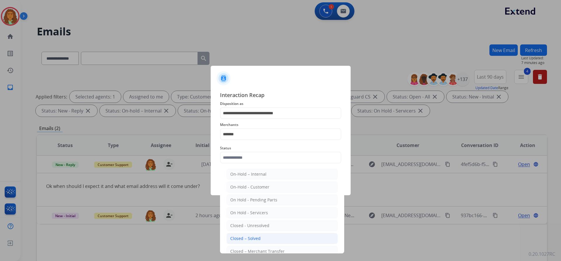
click at [251, 236] on div "Closed – Solved" at bounding box center [245, 238] width 30 height 6
type input "**********"
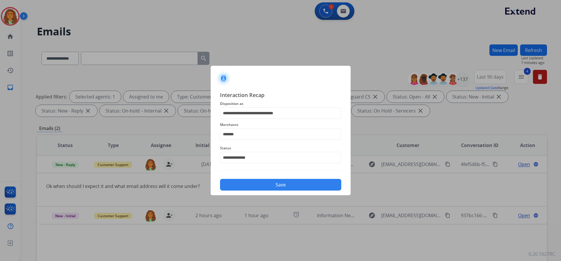
click at [267, 185] on button "Save" at bounding box center [280, 185] width 121 height 12
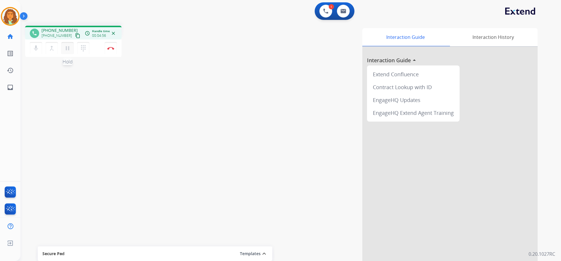
click at [65, 47] on mat-icon "pause" at bounding box center [67, 48] width 7 height 7
click at [67, 44] on button "play_arrow Hold" at bounding box center [67, 48] width 12 height 12
click at [68, 47] on mat-icon "pause" at bounding box center [67, 48] width 7 height 7
click at [70, 46] on mat-icon "play_arrow" at bounding box center [67, 48] width 7 height 7
click at [112, 49] on img at bounding box center [110, 48] width 7 height 3
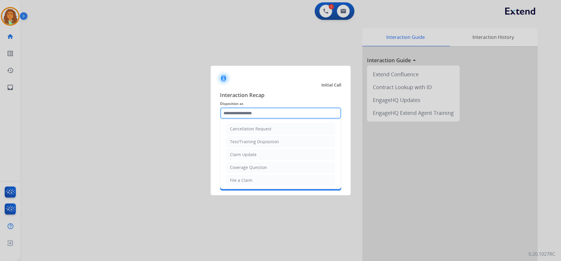
click at [239, 116] on input "text" at bounding box center [280, 113] width 121 height 12
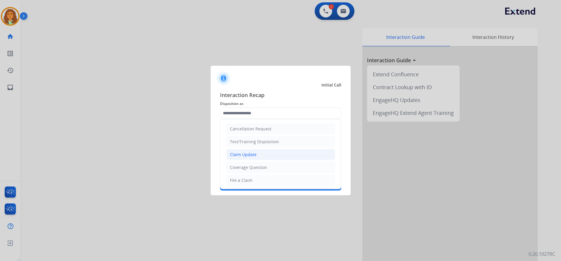
click at [248, 155] on div "Claim Update" at bounding box center [243, 155] width 27 height 6
type input "**********"
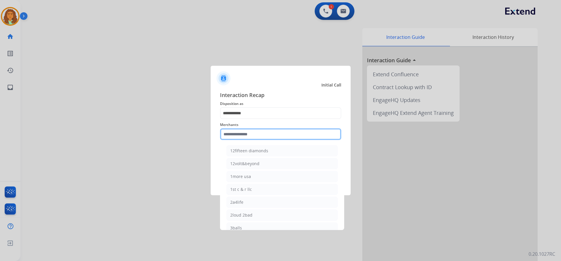
click at [238, 134] on input "text" at bounding box center [280, 134] width 121 height 12
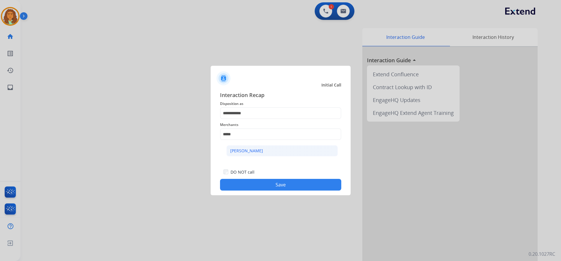
click at [234, 149] on div "[PERSON_NAME]" at bounding box center [246, 151] width 33 height 6
type input "**********"
click at [272, 182] on button "Save" at bounding box center [280, 185] width 121 height 12
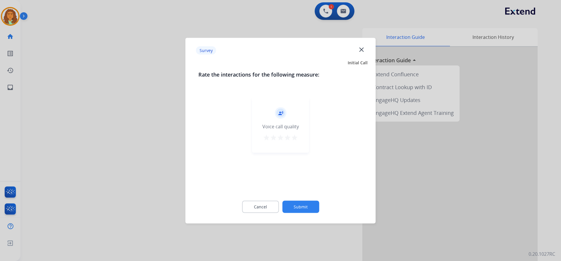
click at [293, 138] on mat-icon "star" at bounding box center [294, 137] width 7 height 7
click at [302, 203] on button "Submit" at bounding box center [300, 206] width 37 height 12
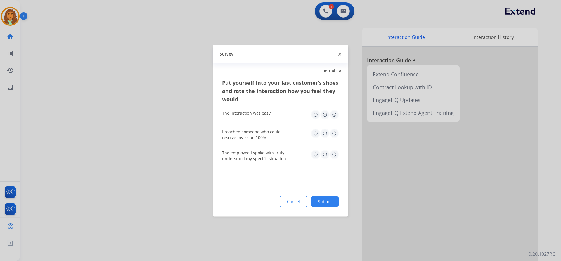
click at [333, 113] on img at bounding box center [333, 114] width 9 height 9
click at [334, 135] on img at bounding box center [333, 132] width 9 height 9
click at [334, 151] on img at bounding box center [333, 153] width 9 height 9
click at [330, 199] on button "Submit" at bounding box center [325, 201] width 28 height 11
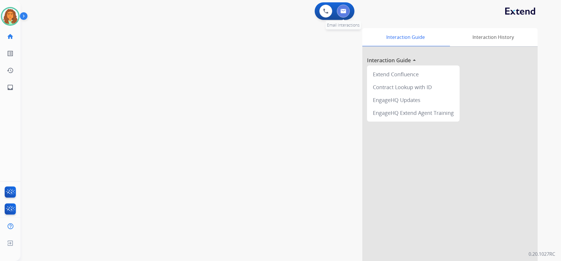
click at [344, 11] on img at bounding box center [343, 11] width 6 height 5
select select "**********"
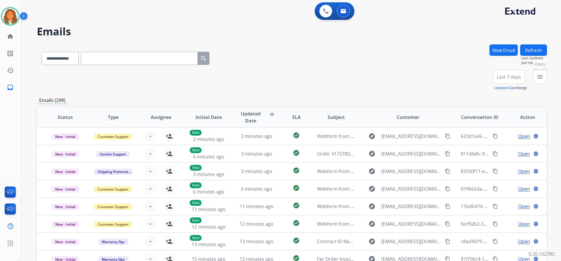
click at [540, 78] on mat-icon "menu" at bounding box center [539, 76] width 7 height 7
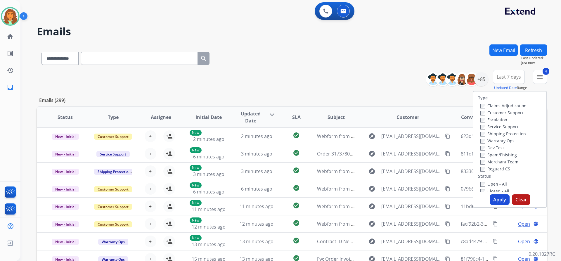
click at [495, 197] on button "Apply" at bounding box center [499, 199] width 20 height 11
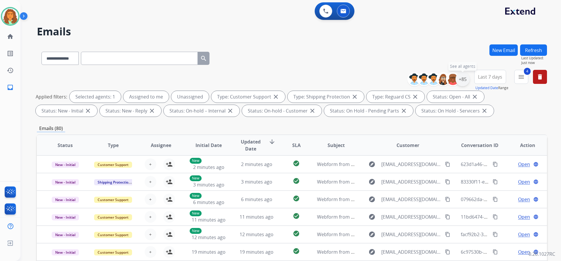
click at [462, 81] on div "+85" at bounding box center [462, 79] width 14 height 14
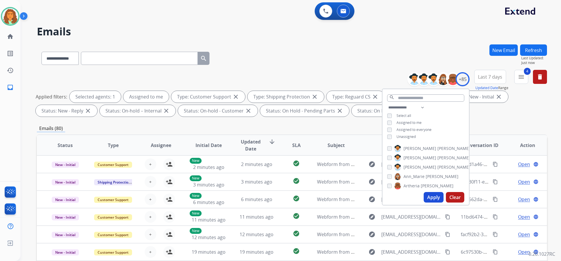
click at [429, 196] on button "Apply" at bounding box center [433, 197] width 20 height 11
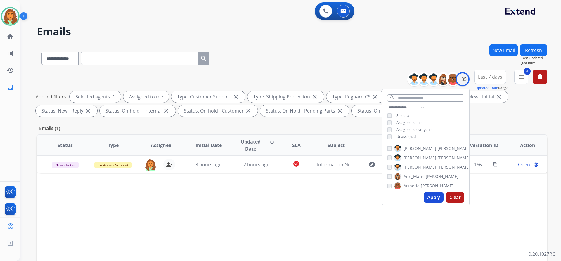
click at [490, 111] on div "Applied filters: Selected agents: 1 Assigned to me Type: Customer Support close…" at bounding box center [291, 104] width 510 height 26
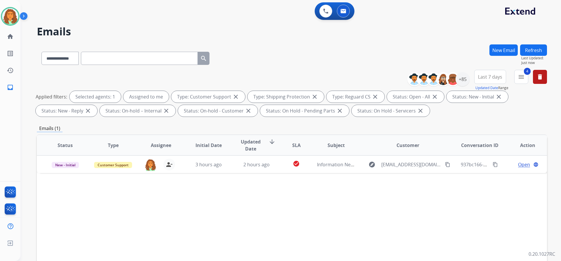
click at [486, 76] on span "Last 7 days" at bounding box center [490, 77] width 24 height 2
click at [490, 147] on div "Last 90 days" at bounding box center [488, 147] width 32 height 9
click at [454, 116] on div "Applied filters: Selected agents: 1 Assigned to me Type: Customer Support close…" at bounding box center [291, 104] width 510 height 26
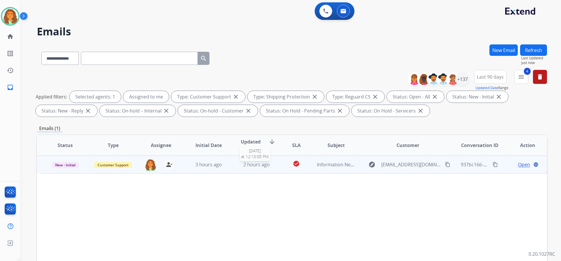
click at [250, 166] on span "2 hours ago" at bounding box center [256, 164] width 26 height 6
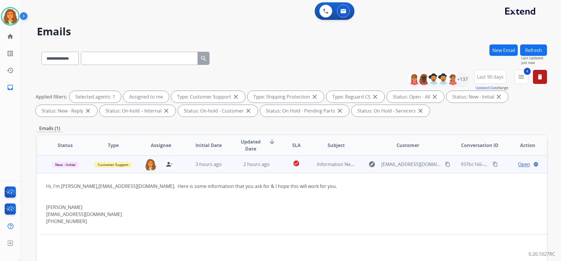
click at [444, 163] on button "content_copy" at bounding box center [447, 164] width 7 height 7
click at [518, 163] on span "Open" at bounding box center [524, 164] width 12 height 7
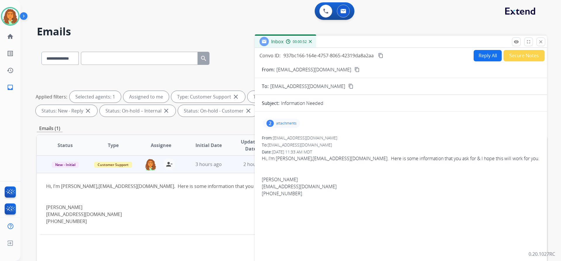
select select "**********"
click at [284, 124] on p "attachments" at bounding box center [286, 123] width 20 height 5
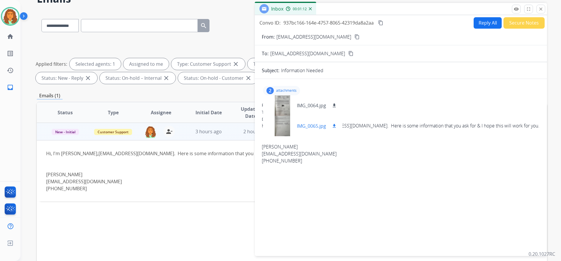
scroll to position [29, 0]
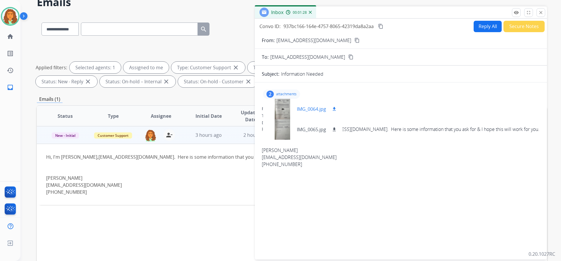
click at [280, 108] on div at bounding box center [281, 109] width 29 height 20
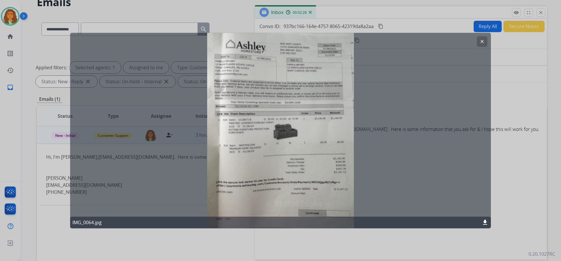
click at [479, 43] on button "clear" at bounding box center [481, 41] width 11 height 11
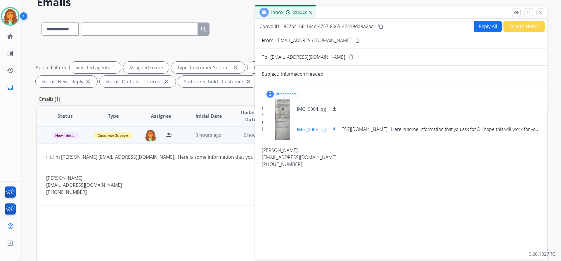
click at [283, 126] on div at bounding box center [281, 129] width 29 height 20
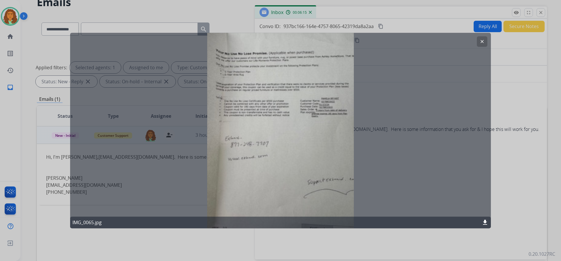
click at [481, 43] on mat-icon "clear" at bounding box center [481, 41] width 5 height 5
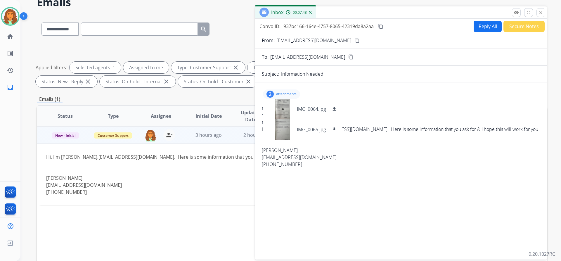
click at [373, 102] on div "2 attachments IMG_0064.jpg download IMG_0065.jpg download From: pjbrownbryant@g…" at bounding box center [401, 169] width 292 height 165
click at [294, 94] on p "attachments" at bounding box center [286, 94] width 20 height 5
click at [476, 28] on button "Reply All" at bounding box center [487, 26] width 28 height 11
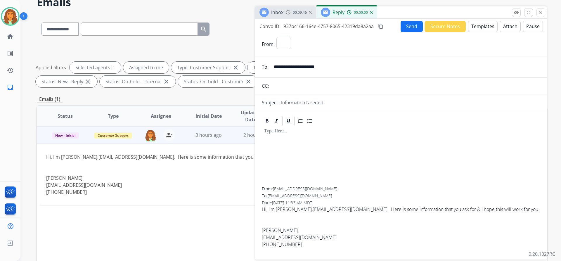
select select "**********"
click at [472, 29] on button "Templates" at bounding box center [482, 26] width 29 height 11
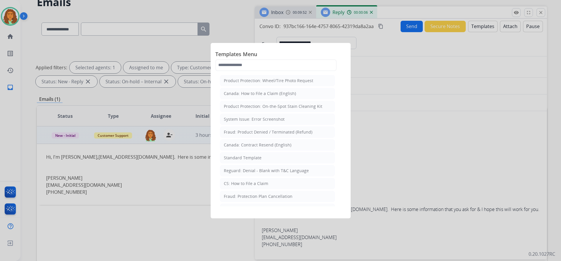
click at [413, 143] on div at bounding box center [280, 130] width 561 height 261
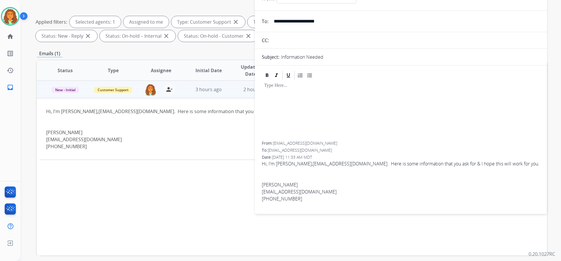
scroll to position [12, 0]
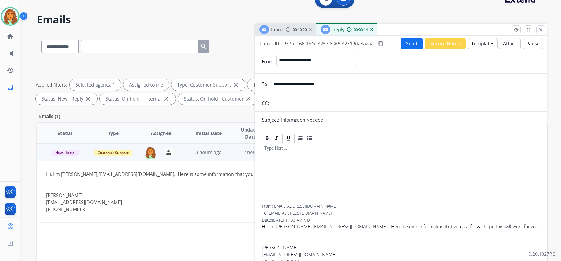
click at [477, 45] on button "Templates" at bounding box center [482, 43] width 29 height 11
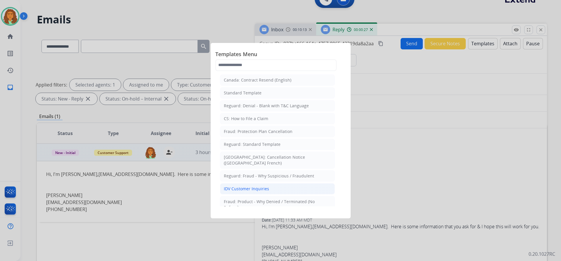
scroll to position [58, 0]
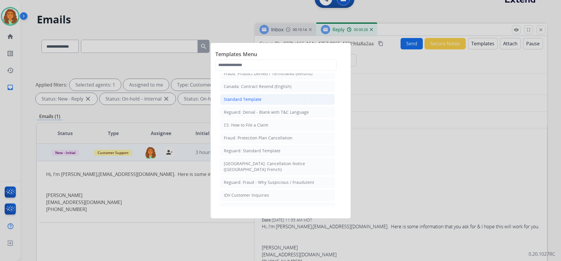
click at [251, 98] on div "Standard Template" at bounding box center [243, 99] width 38 height 6
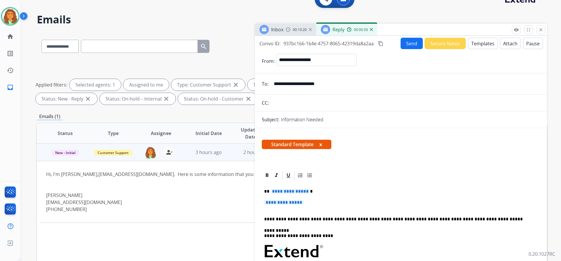
click at [306, 192] on span "**********" at bounding box center [289, 191] width 39 height 5
click at [286, 200] on span "**********" at bounding box center [283, 202] width 39 height 5
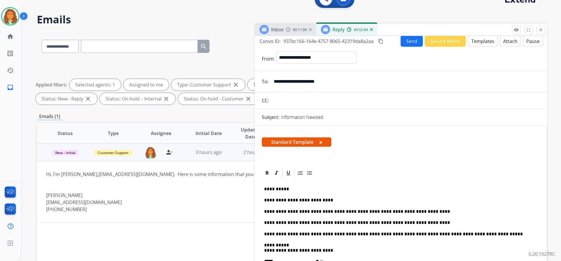
scroll to position [0, 0]
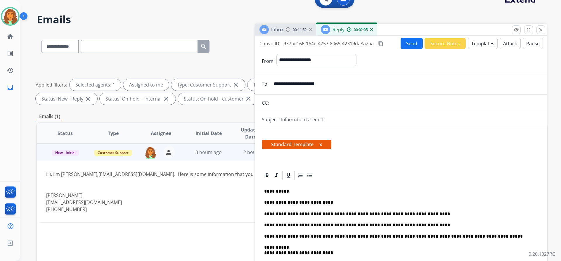
click at [381, 42] on mat-icon "content_copy" at bounding box center [380, 43] width 5 height 5
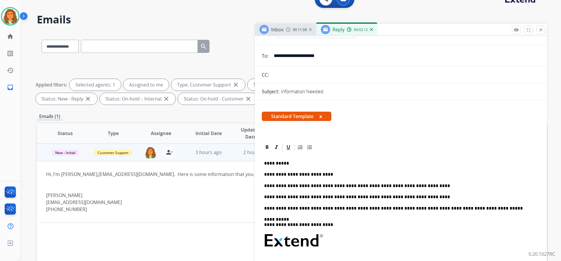
scroll to position [58, 0]
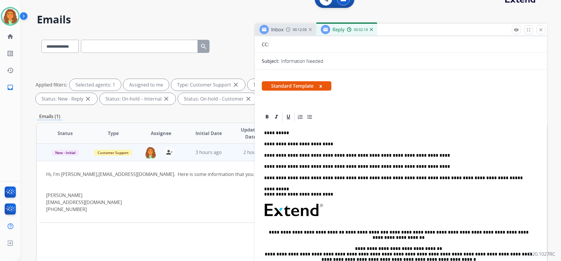
click at [414, 155] on p "**********" at bounding box center [398, 155] width 269 height 5
click at [304, 156] on p "**********" at bounding box center [398, 155] width 269 height 5
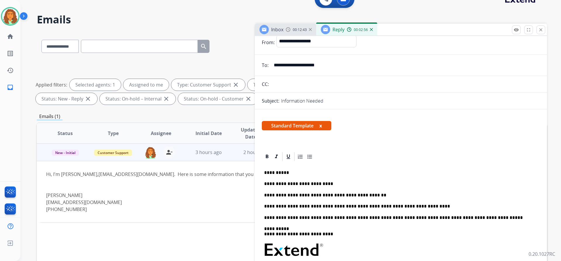
scroll to position [0, 0]
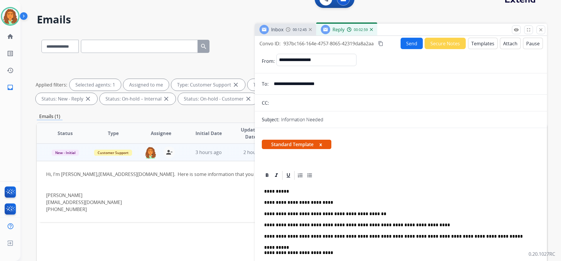
click at [403, 46] on button "Send" at bounding box center [411, 43] width 22 height 11
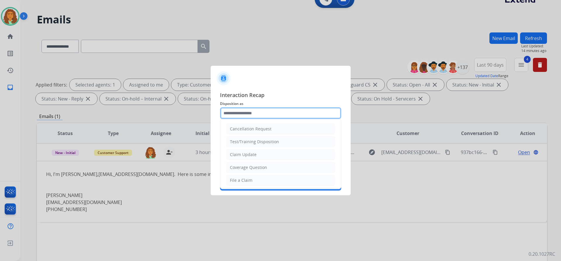
click at [246, 112] on input "text" at bounding box center [280, 113] width 121 height 12
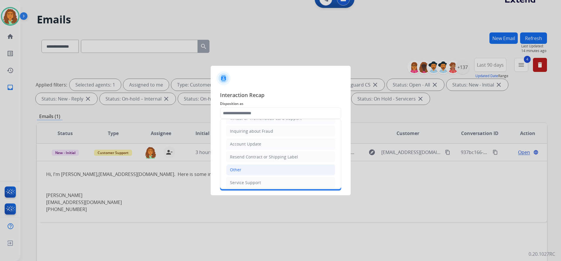
click at [254, 170] on li "Other" at bounding box center [280, 169] width 109 height 11
type input "*****"
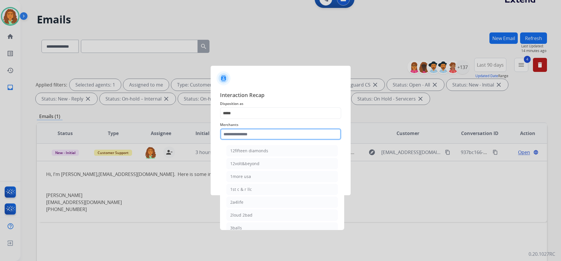
click at [241, 133] on input "text" at bounding box center [280, 134] width 121 height 12
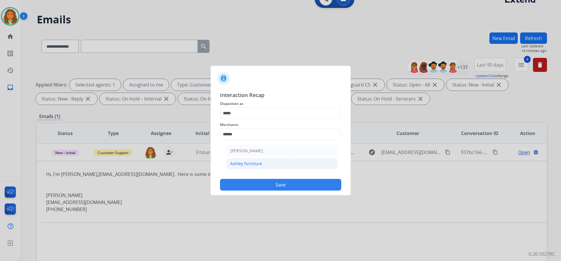
click at [249, 163] on div "Ashley furniture" at bounding box center [246, 164] width 32 height 6
type input "**********"
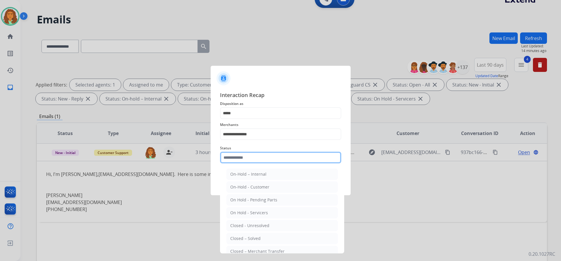
click at [241, 159] on input "text" at bounding box center [280, 158] width 121 height 12
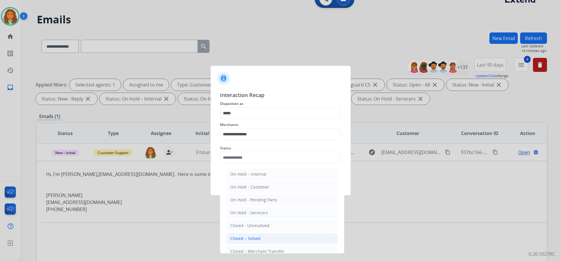
click at [250, 239] on div "Closed – Solved" at bounding box center [245, 238] width 30 height 6
type input "**********"
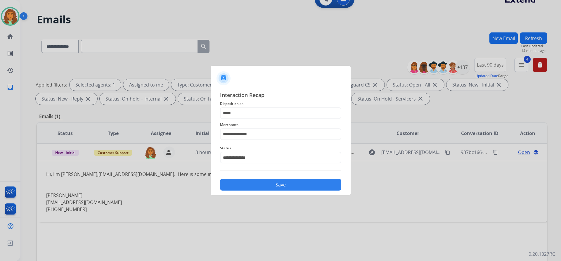
click at [263, 192] on div "**********" at bounding box center [280, 140] width 140 height 109
click at [265, 186] on button "Save" at bounding box center [280, 185] width 121 height 12
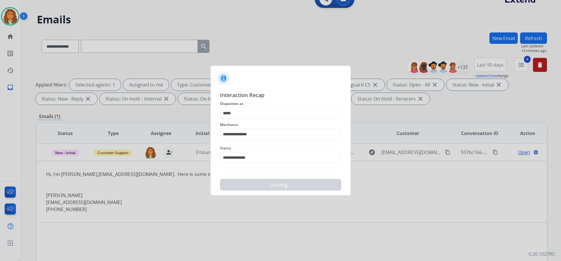
scroll to position [0, 0]
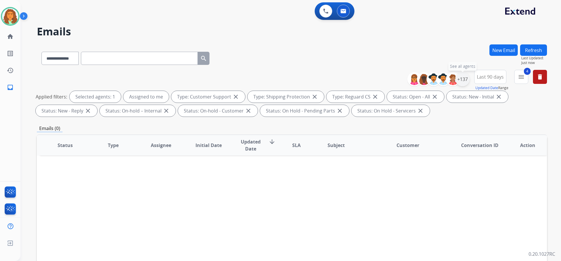
click at [462, 80] on div "+137" at bounding box center [462, 79] width 14 height 14
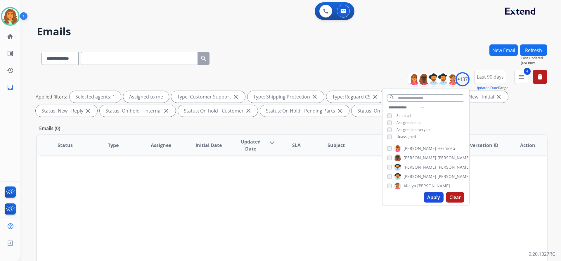
click at [429, 197] on button "Apply" at bounding box center [433, 197] width 20 height 11
click at [505, 167] on div "Status Type Assignee Initial Date Updated Date arrow_downward SLA Subject Custo…" at bounding box center [292, 232] width 510 height 196
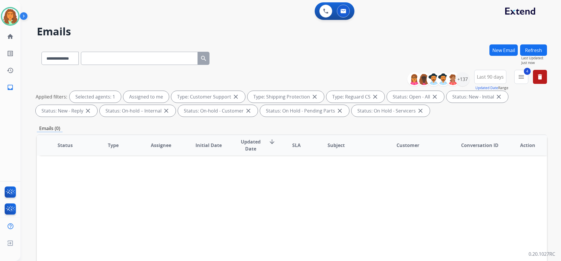
click at [531, 48] on button "Refresh" at bounding box center [533, 49] width 27 height 11
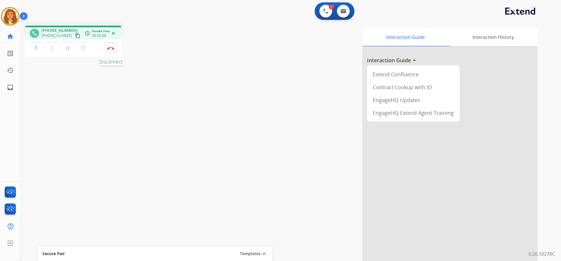
click at [111, 48] on img at bounding box center [110, 48] width 7 height 3
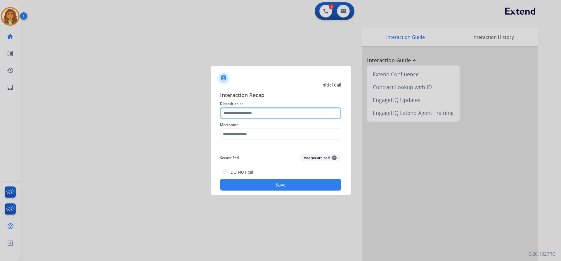
click at [242, 110] on input "text" at bounding box center [280, 113] width 121 height 12
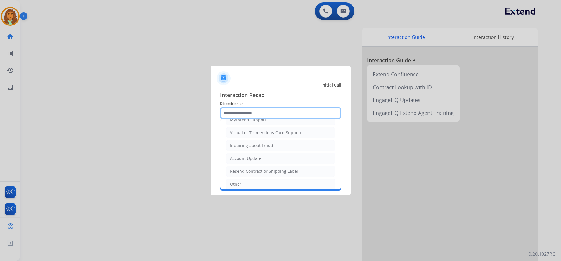
scroll to position [88, 0]
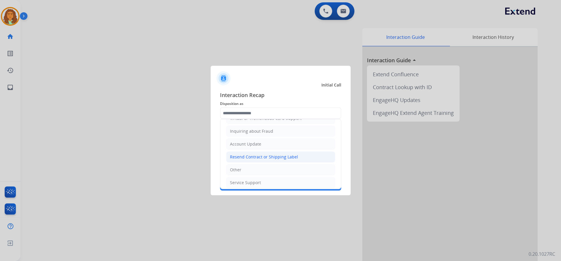
click at [239, 156] on div "Resend Contract or Shipping Label" at bounding box center [264, 157] width 68 height 6
type input "**********"
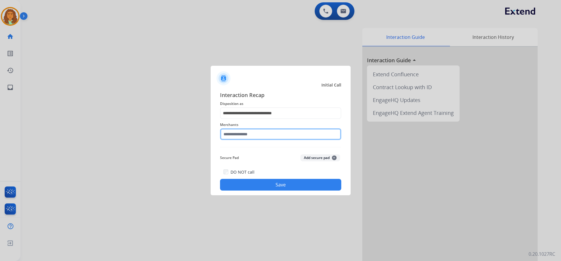
click at [239, 134] on input "text" at bounding box center [280, 134] width 121 height 12
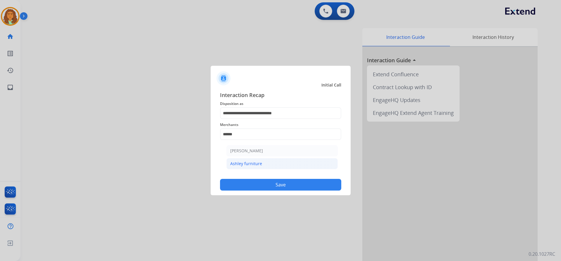
click at [236, 163] on div "Ashley furniture" at bounding box center [246, 164] width 32 height 6
type input "**********"
click at [241, 180] on button "Save" at bounding box center [280, 185] width 121 height 12
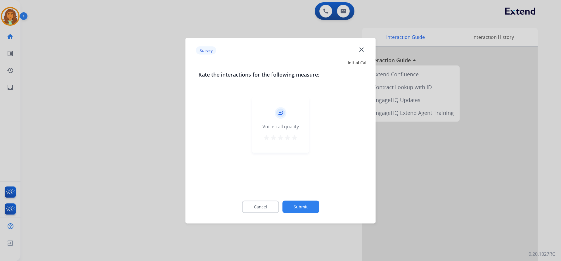
click at [294, 135] on mat-icon "star" at bounding box center [294, 137] width 7 height 7
click at [297, 203] on button "Submit" at bounding box center [300, 206] width 37 height 12
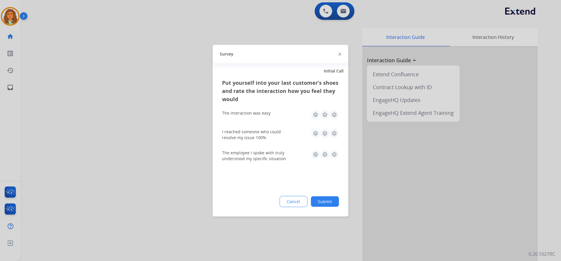
click at [334, 114] on img at bounding box center [333, 114] width 9 height 9
click at [331, 131] on img at bounding box center [333, 132] width 9 height 9
click at [333, 153] on img at bounding box center [333, 153] width 9 height 9
click at [327, 196] on button "Submit" at bounding box center [325, 201] width 28 height 11
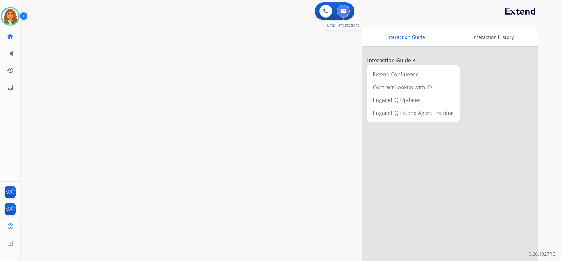
click at [348, 9] on button at bounding box center [343, 11] width 13 height 13
select select "**********"
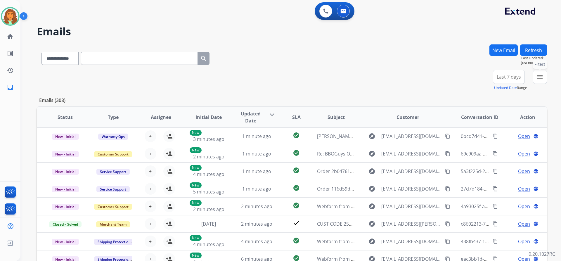
click at [540, 76] on mat-icon "menu" at bounding box center [539, 76] width 7 height 7
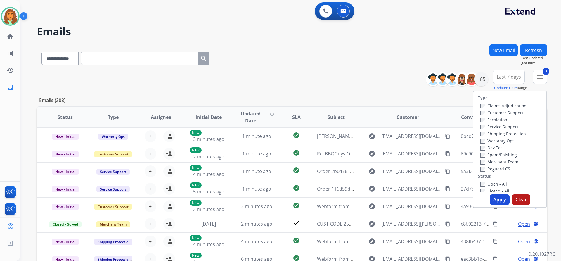
click at [480, 182] on label "Open - All" at bounding box center [493, 184] width 27 height 6
click at [496, 200] on button "Apply" at bounding box center [499, 199] width 20 height 11
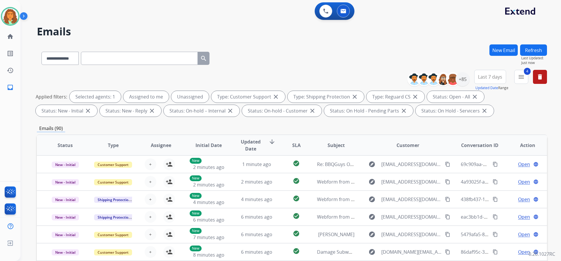
drag, startPoint x: 484, startPoint y: 124, endPoint x: 482, endPoint y: 115, distance: 9.3
click at [484, 123] on div "**********" at bounding box center [292, 202] width 510 height 316
click at [465, 78] on div "+85" at bounding box center [462, 79] width 14 height 14
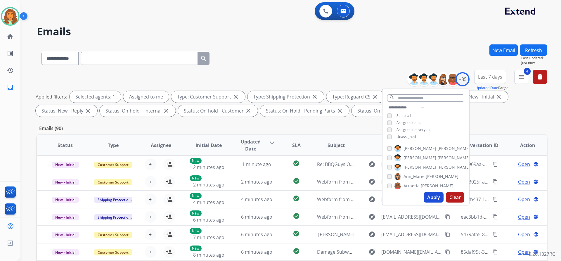
click at [432, 196] on button "Apply" at bounding box center [433, 197] width 20 height 11
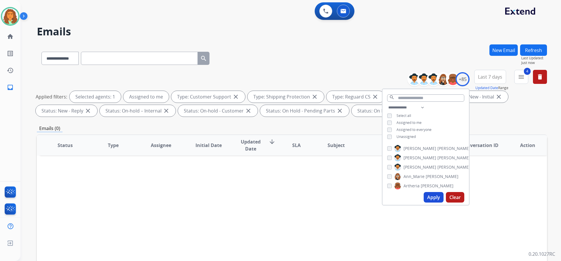
click at [508, 109] on div "Applied filters: Selected agents: 1 Assigned to me Type: Customer Support close…" at bounding box center [291, 104] width 510 height 26
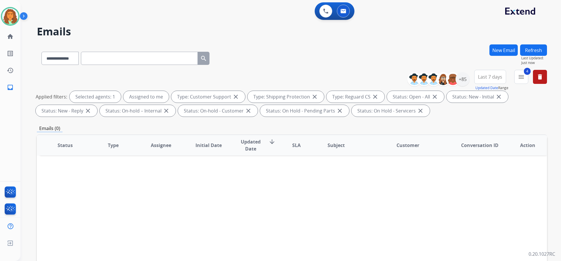
click at [498, 76] on span "Last 7 days" at bounding box center [490, 77] width 24 height 2
click at [487, 147] on div "Last 90 days" at bounding box center [488, 147] width 32 height 9
click at [523, 117] on div "**********" at bounding box center [292, 94] width 510 height 49
click at [465, 81] on div "+137" at bounding box center [462, 79] width 14 height 14
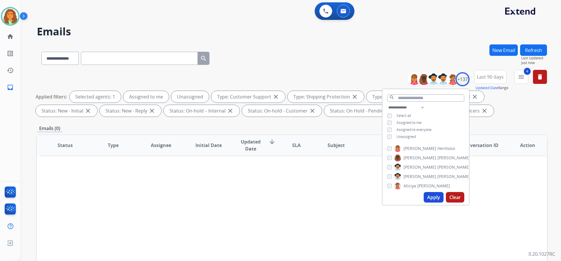
click at [389, 119] on div "**********" at bounding box center [425, 122] width 86 height 37
click at [431, 197] on button "Apply" at bounding box center [433, 197] width 20 height 11
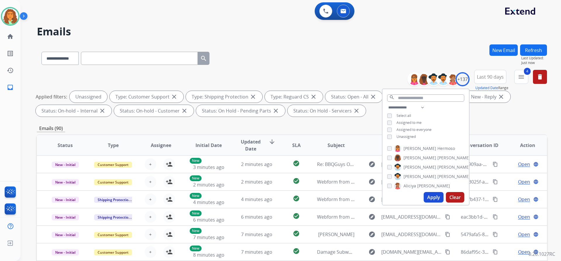
click at [328, 127] on div "Emails (90)" at bounding box center [292, 128] width 510 height 7
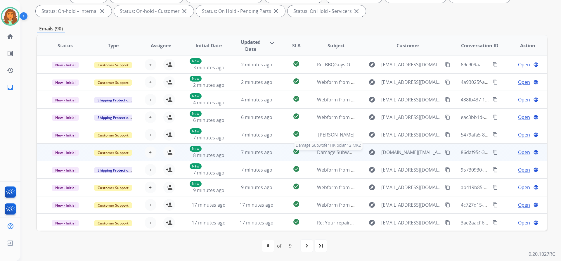
scroll to position [1, 0]
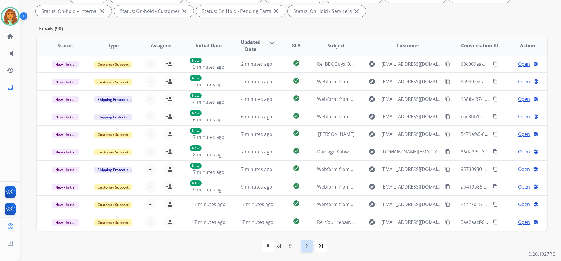
click at [305, 247] on mat-icon "navigate_next" at bounding box center [306, 245] width 7 height 7
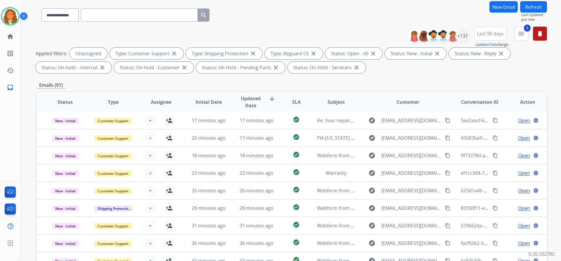
scroll to position [100, 0]
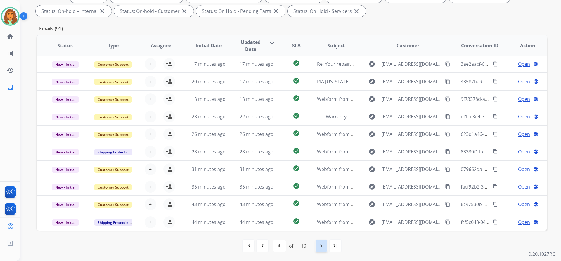
click at [323, 245] on mat-icon "navigate_next" at bounding box center [321, 245] width 7 height 7
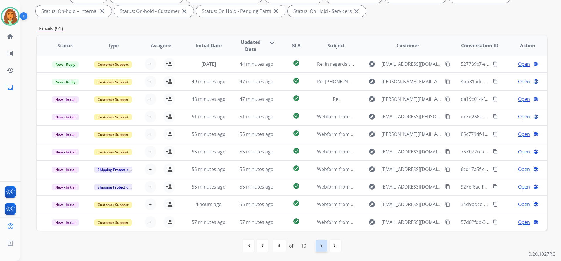
click at [322, 245] on mat-icon "navigate_next" at bounding box center [321, 245] width 7 height 7
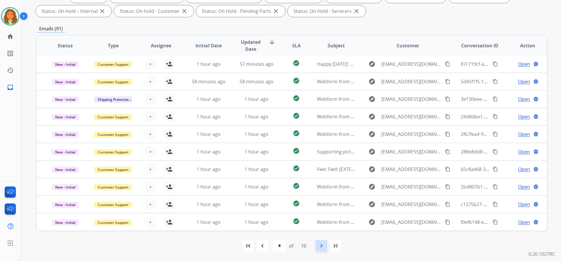
click at [321, 244] on mat-icon "navigate_next" at bounding box center [321, 245] width 7 height 7
click at [323, 246] on mat-icon "navigate_next" at bounding box center [321, 245] width 7 height 7
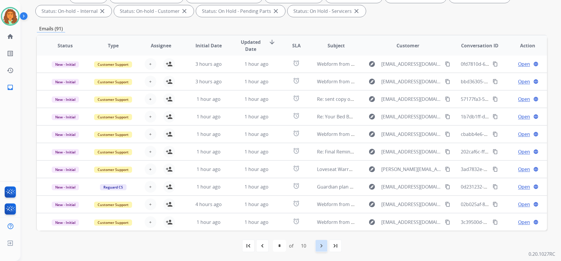
click at [323, 244] on mat-icon "navigate_next" at bounding box center [321, 245] width 7 height 7
click at [323, 245] on mat-icon "navigate_next" at bounding box center [321, 245] width 7 height 7
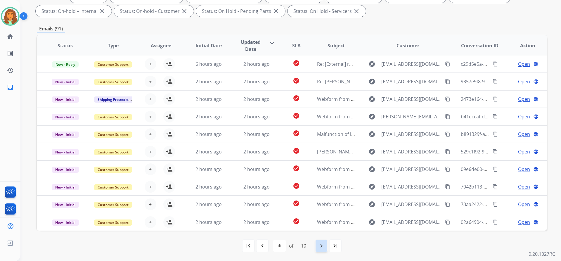
click at [323, 246] on mat-icon "navigate_next" at bounding box center [321, 245] width 7 height 7
click at [321, 246] on mat-icon "navigate_next" at bounding box center [321, 245] width 7 height 7
select select "**"
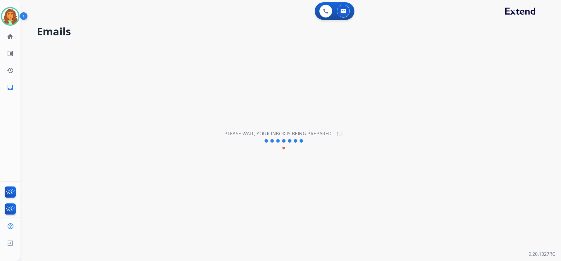
scroll to position [0, 0]
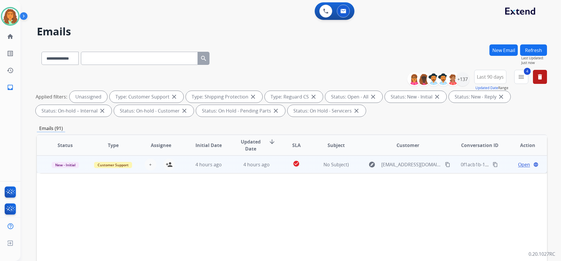
click at [262, 169] on td "4 hours ago" at bounding box center [252, 164] width 48 height 18
click at [445, 165] on mat-icon "content_copy" at bounding box center [447, 163] width 5 height 5
click at [168, 163] on mat-icon "person_add" at bounding box center [169, 164] width 7 height 7
click at [518, 165] on span "Open" at bounding box center [524, 164] width 12 height 7
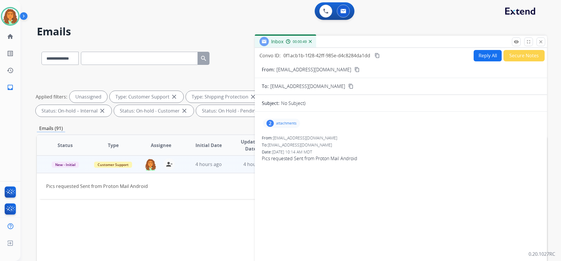
click at [283, 122] on p "attachments" at bounding box center [286, 123] width 20 height 5
click at [286, 159] on div at bounding box center [281, 158] width 29 height 20
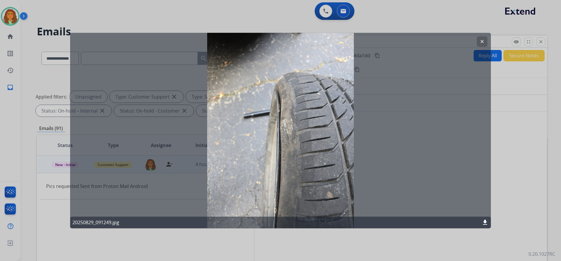
click at [479, 42] on mat-icon "clear" at bounding box center [481, 41] width 5 height 5
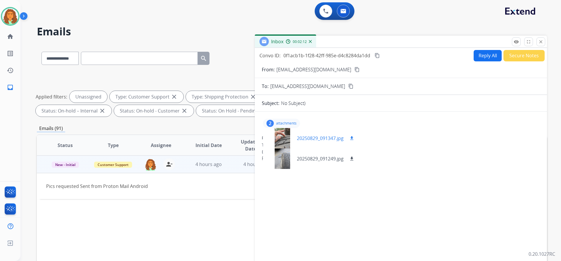
click at [284, 132] on div at bounding box center [281, 138] width 29 height 20
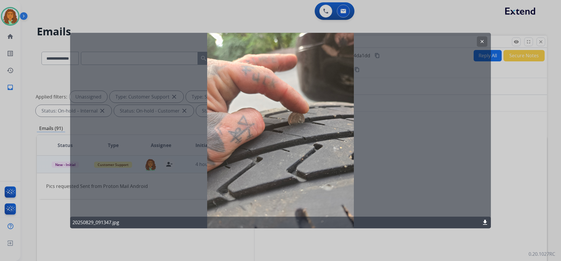
click at [480, 39] on mat-icon "clear" at bounding box center [481, 41] width 5 height 5
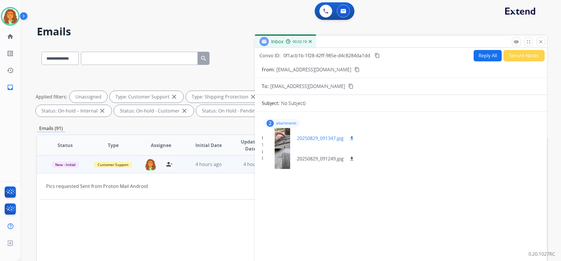
click at [280, 137] on div at bounding box center [281, 138] width 29 height 20
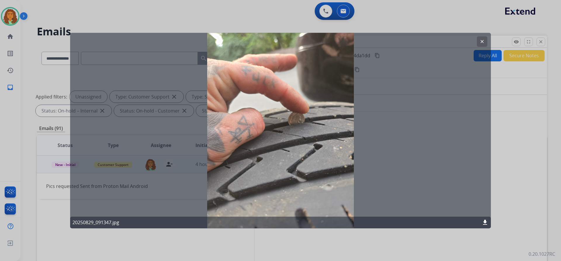
click at [481, 41] on mat-icon "clear" at bounding box center [481, 41] width 5 height 5
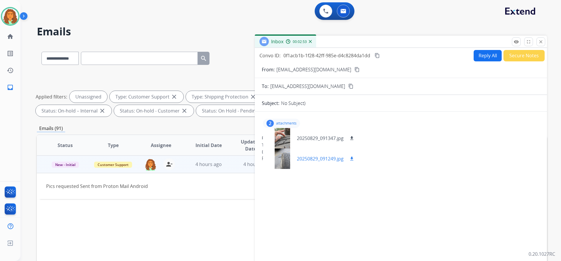
click at [283, 158] on div at bounding box center [281, 158] width 29 height 20
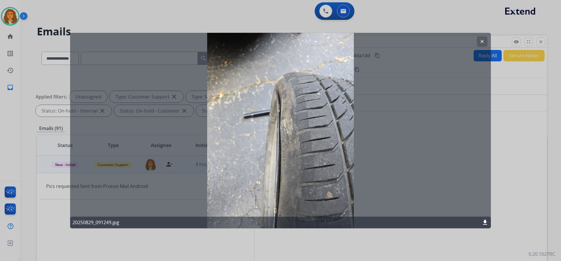
click at [480, 42] on mat-icon "clear" at bounding box center [481, 41] width 5 height 5
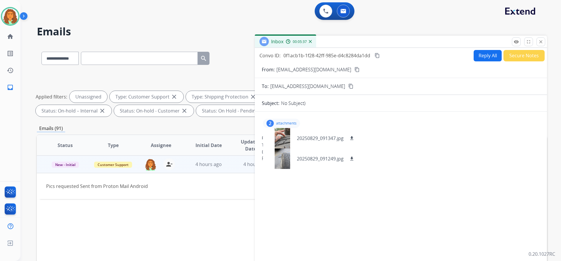
click at [290, 121] on p "attachments" at bounding box center [286, 123] width 20 height 5
click at [292, 121] on p "attachments" at bounding box center [286, 123] width 20 height 5
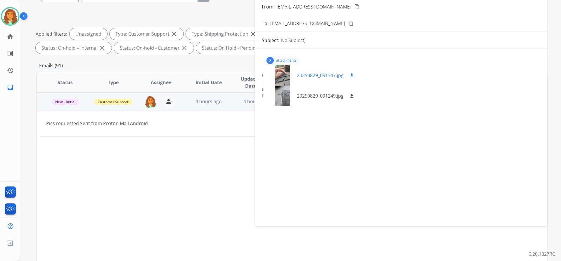
scroll to position [41, 0]
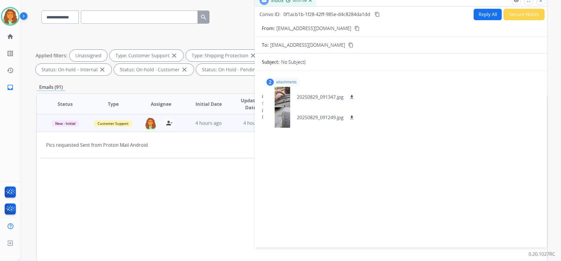
click at [294, 82] on p "attachments" at bounding box center [286, 82] width 20 height 5
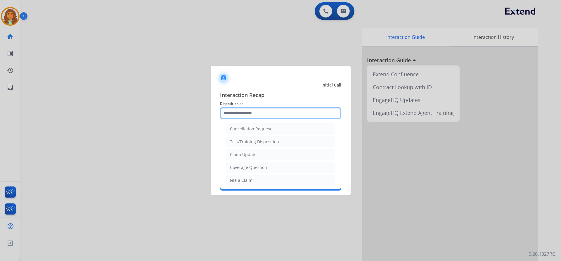
click at [242, 115] on input "text" at bounding box center [280, 113] width 121 height 12
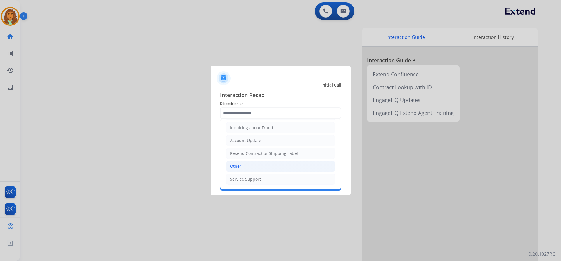
click at [242, 168] on li "Other" at bounding box center [280, 166] width 109 height 11
type input "*****"
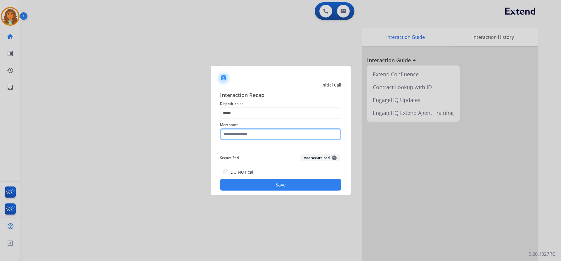
click at [243, 135] on input "text" at bounding box center [280, 134] width 121 height 12
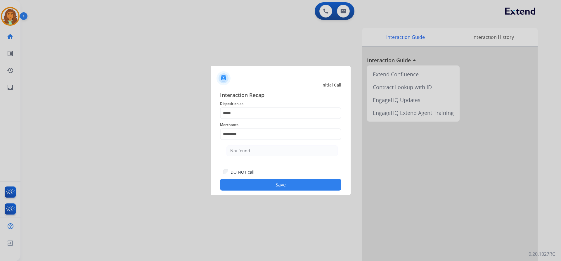
click at [238, 150] on div "Not found" at bounding box center [240, 151] width 20 height 6
type input "*********"
click at [276, 184] on button "Save" at bounding box center [280, 185] width 121 height 12
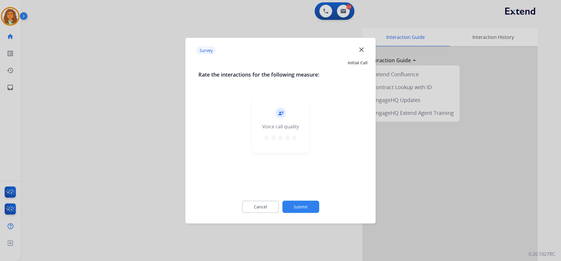
click at [295, 137] on mat-icon "star" at bounding box center [294, 137] width 7 height 7
click at [298, 203] on button "Submit" at bounding box center [300, 206] width 37 height 12
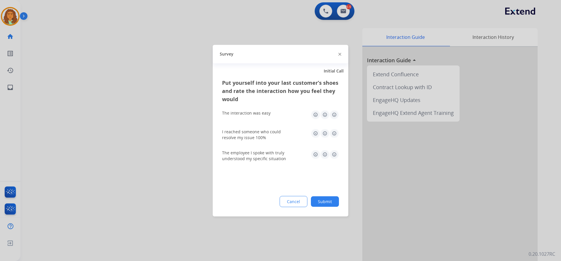
click at [336, 113] on img at bounding box center [333, 114] width 9 height 9
click at [334, 132] on img at bounding box center [333, 132] width 9 height 9
click at [333, 150] on img at bounding box center [333, 153] width 9 height 9
click at [329, 203] on button "Submit" at bounding box center [325, 201] width 28 height 11
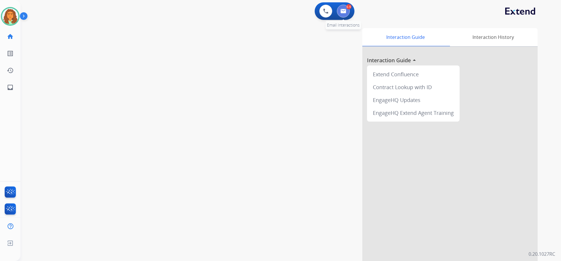
click at [345, 9] on img at bounding box center [343, 11] width 6 height 5
select select "**********"
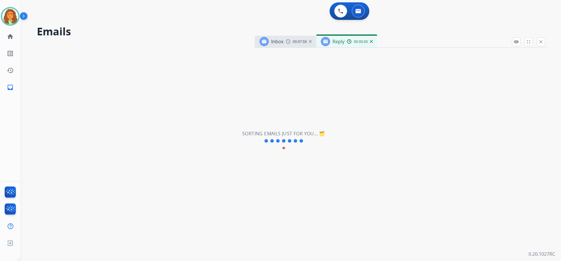
select select "**********"
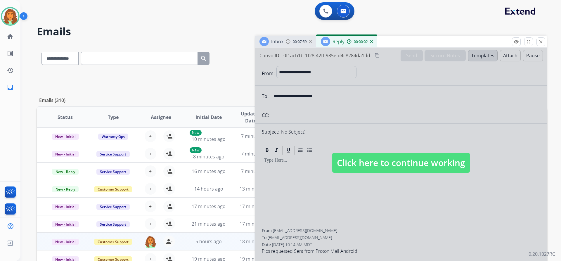
click at [388, 159] on span "Click here to continue working" at bounding box center [401, 163] width 138 height 20
select select
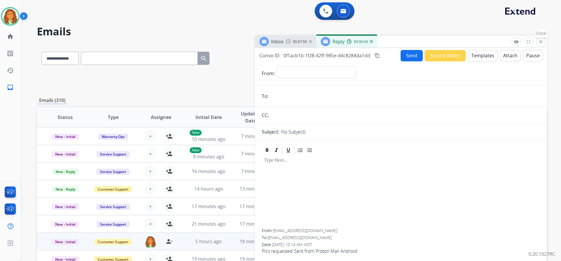
click at [541, 40] on mat-icon "close" at bounding box center [540, 41] width 5 height 5
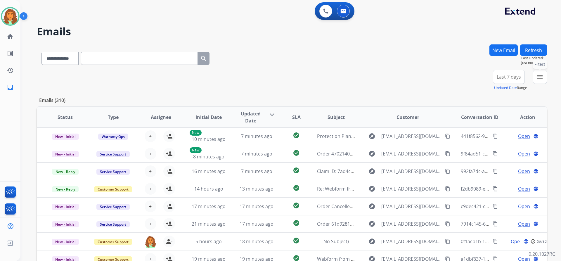
click at [539, 78] on mat-icon "menu" at bounding box center [539, 76] width 7 height 7
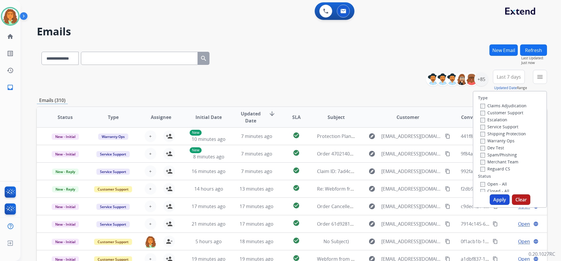
click at [478, 114] on div "Claims Adjudication Customer Support Escalation Service Support Shipping Protec…" at bounding box center [502, 137] width 48 height 70
click at [496, 197] on button "Apply" at bounding box center [499, 199] width 20 height 11
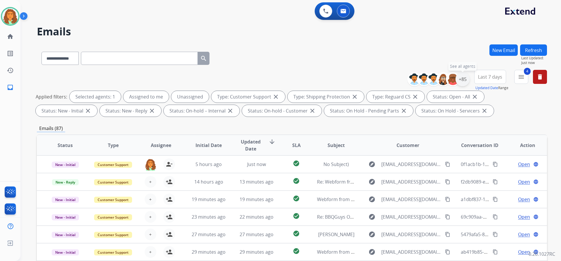
click at [465, 79] on div "+85" at bounding box center [462, 79] width 14 height 14
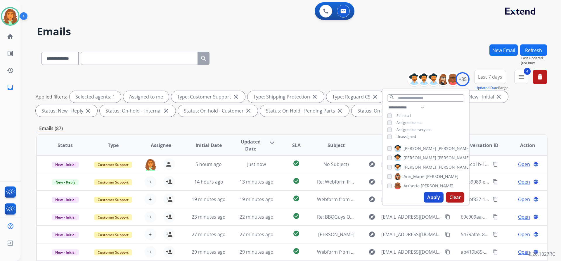
click at [431, 196] on button "Apply" at bounding box center [433, 197] width 20 height 11
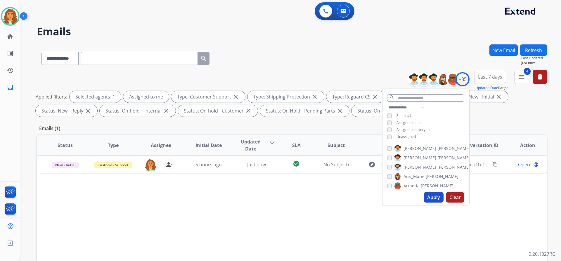
click at [490, 116] on div "Applied filters: Selected agents: 1 Assigned to me Type: Customer Support close…" at bounding box center [291, 104] width 510 height 26
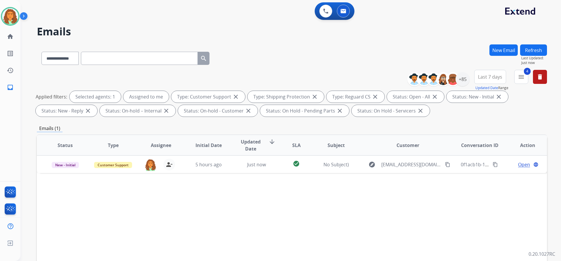
click at [491, 77] on span "Last 7 days" at bounding box center [490, 77] width 24 height 2
click at [476, 149] on div "Last 90 days" at bounding box center [488, 147] width 32 height 9
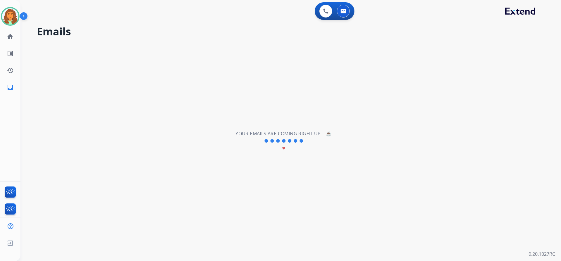
click at [435, 126] on div "**********" at bounding box center [283, 141] width 526 height 240
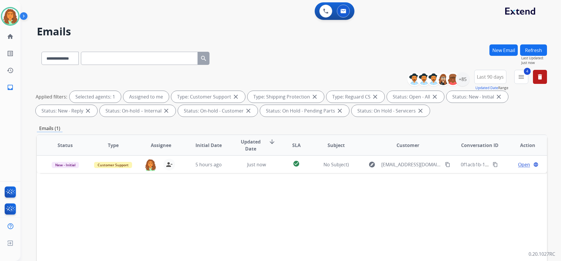
click at [398, 127] on div "Emails (1)" at bounding box center [292, 128] width 510 height 7
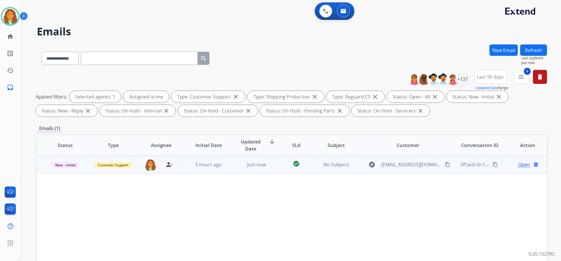
click at [518, 165] on span "Open" at bounding box center [524, 164] width 12 height 7
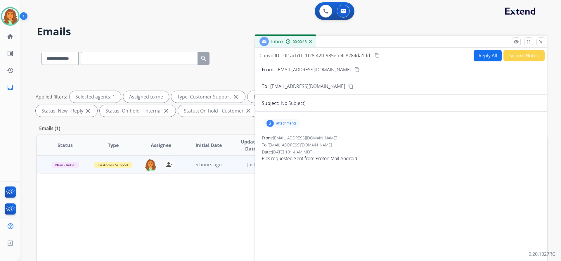
click at [478, 57] on button "Reply All" at bounding box center [487, 55] width 28 height 11
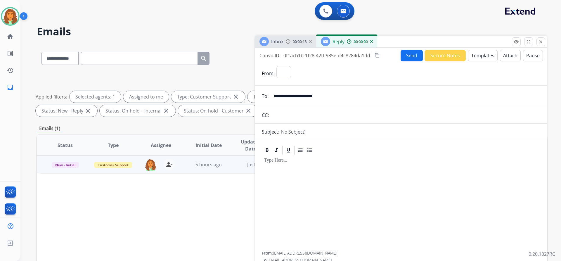
select select "**********"
click at [473, 55] on button "Templates" at bounding box center [482, 55] width 29 height 11
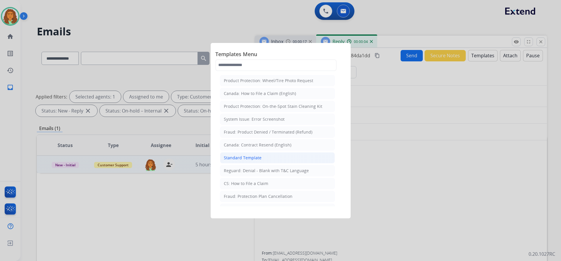
click at [243, 159] on div "Standard Template" at bounding box center [243, 158] width 38 height 6
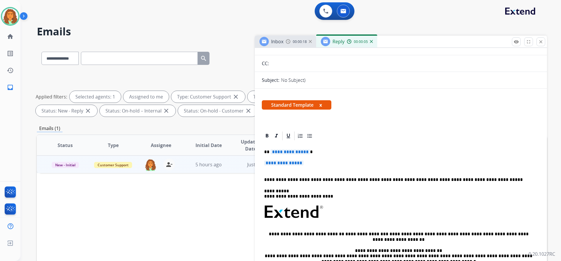
scroll to position [88, 0]
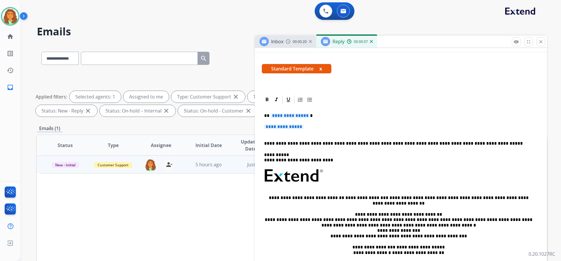
click at [306, 116] on p "**********" at bounding box center [398, 115] width 269 height 5
click at [287, 117] on span "**********" at bounding box center [289, 115] width 39 height 5
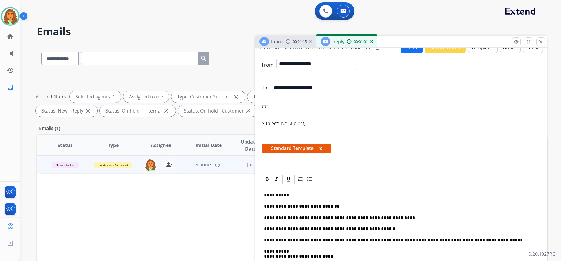
scroll to position [0, 0]
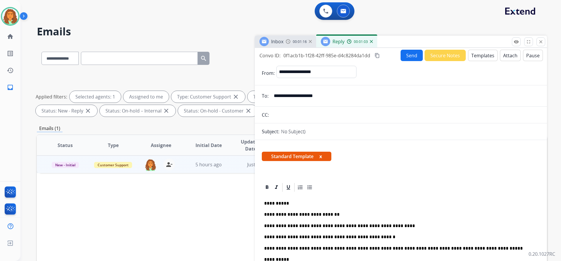
click at [376, 55] on mat-icon "content_copy" at bounding box center [376, 55] width 5 height 5
click at [407, 56] on button "Send" at bounding box center [411, 55] width 22 height 11
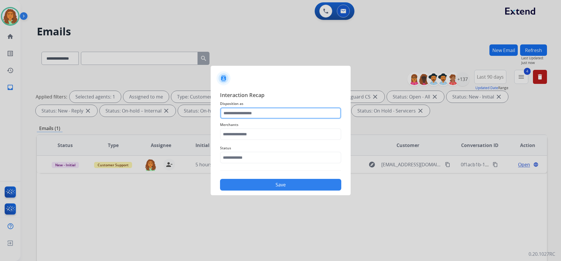
click at [227, 112] on input "text" at bounding box center [280, 113] width 121 height 12
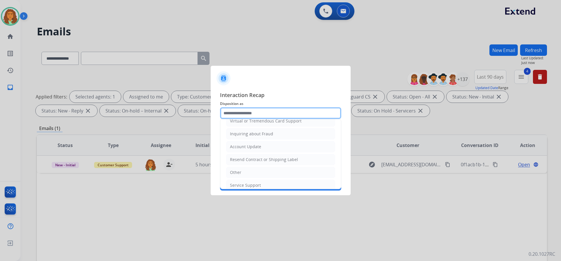
scroll to position [91, 0]
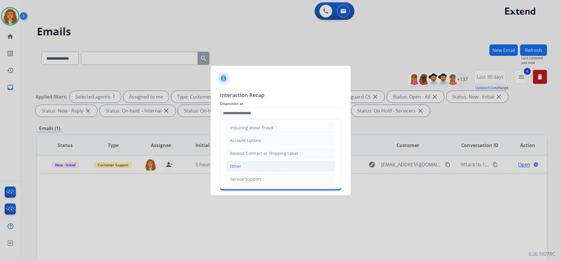
click at [236, 167] on div "Other" at bounding box center [235, 166] width 11 height 6
type input "*****"
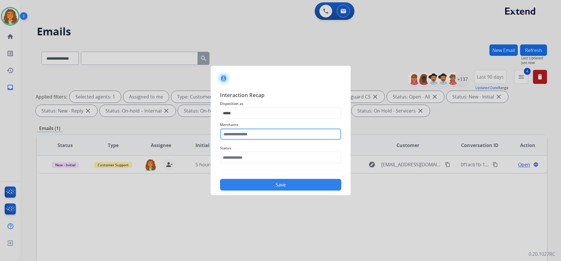
click at [227, 135] on input "text" at bounding box center [280, 134] width 121 height 12
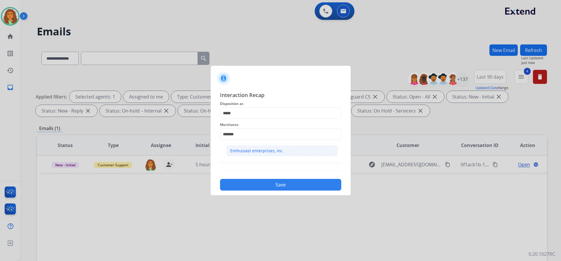
click at [261, 148] on div "Enthusiast enterprises, inc." at bounding box center [256, 151] width 53 height 6
type input "**********"
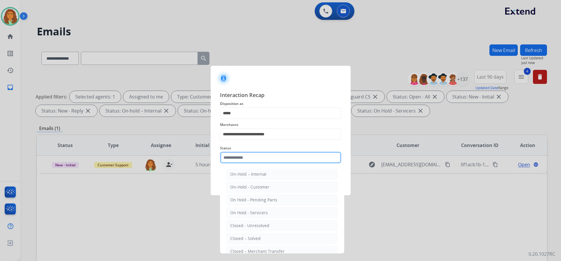
click at [260, 159] on input "text" at bounding box center [280, 158] width 121 height 12
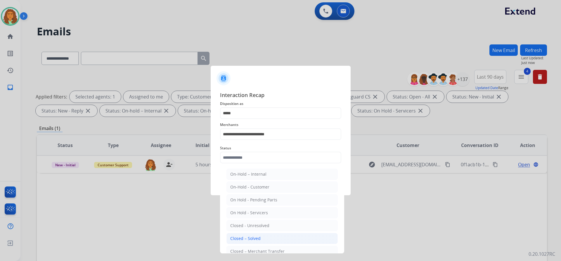
click at [243, 240] on div "Closed – Solved" at bounding box center [245, 238] width 30 height 6
type input "**********"
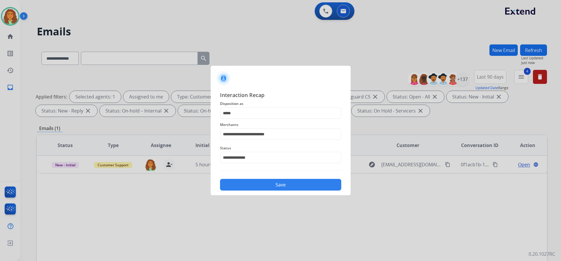
click at [263, 183] on button "Save" at bounding box center [280, 185] width 121 height 12
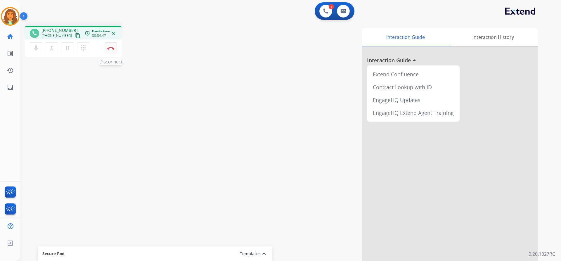
click at [109, 51] on button "Disconnect" at bounding box center [111, 48] width 12 height 12
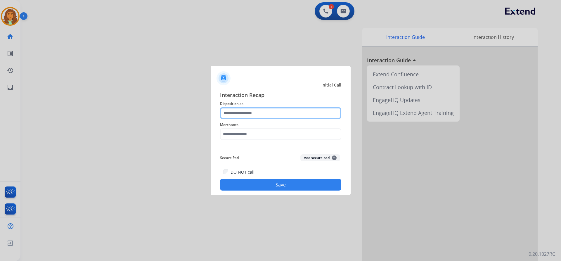
click at [245, 113] on input "text" at bounding box center [280, 113] width 121 height 12
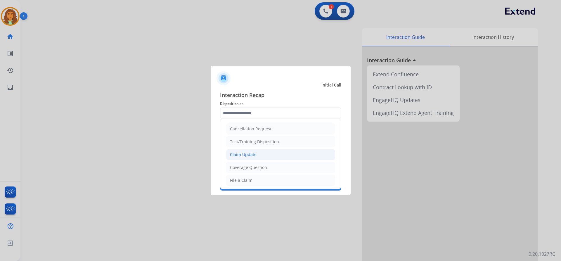
click at [250, 156] on div "Claim Update" at bounding box center [243, 155] width 27 height 6
type input "**********"
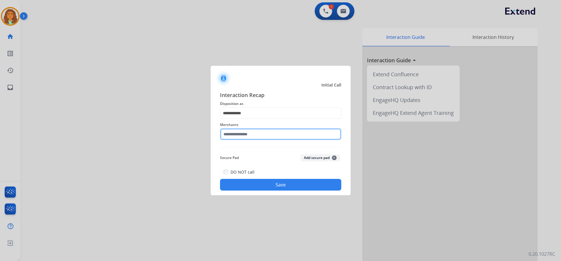
click at [258, 136] on input "text" at bounding box center [280, 134] width 121 height 12
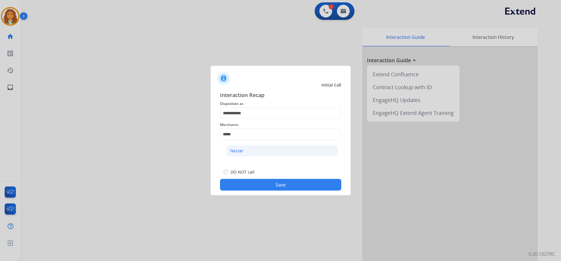
click at [249, 154] on li "Nectar" at bounding box center [281, 150] width 111 height 11
type input "******"
click at [260, 183] on button "Save" at bounding box center [280, 185] width 121 height 12
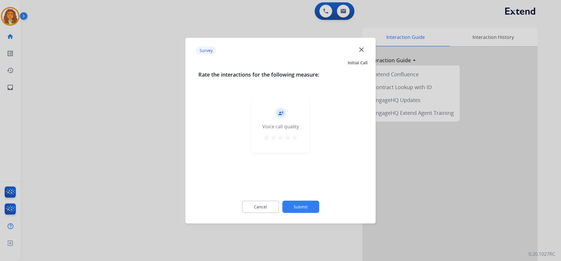
drag, startPoint x: 293, startPoint y: 137, endPoint x: 298, endPoint y: 149, distance: 13.4
click at [293, 137] on mat-icon "star" at bounding box center [294, 137] width 7 height 7
click at [307, 205] on button "Submit" at bounding box center [300, 206] width 37 height 12
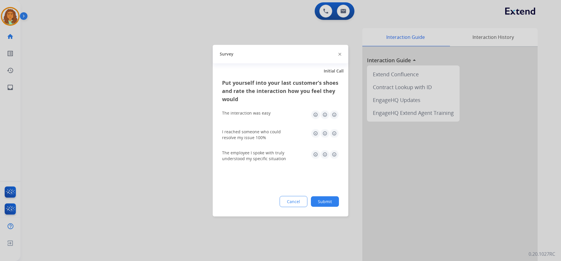
drag, startPoint x: 335, startPoint y: 112, endPoint x: 335, endPoint y: 117, distance: 5.3
click at [335, 112] on img at bounding box center [333, 114] width 9 height 9
click at [335, 133] on img at bounding box center [333, 132] width 9 height 9
click at [335, 155] on img at bounding box center [333, 153] width 9 height 9
click at [328, 201] on button "Submit" at bounding box center [325, 201] width 28 height 11
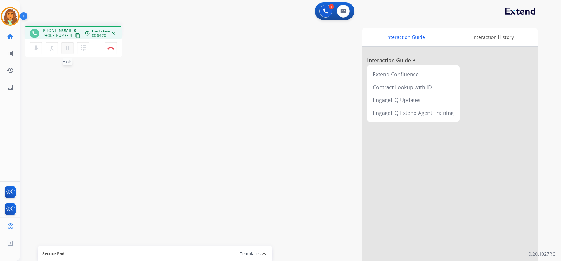
click at [68, 50] on mat-icon "pause" at bounding box center [67, 48] width 7 height 7
click at [67, 48] on mat-icon "play_arrow" at bounding box center [67, 48] width 7 height 7
click at [109, 45] on button "Disconnect" at bounding box center [111, 48] width 12 height 12
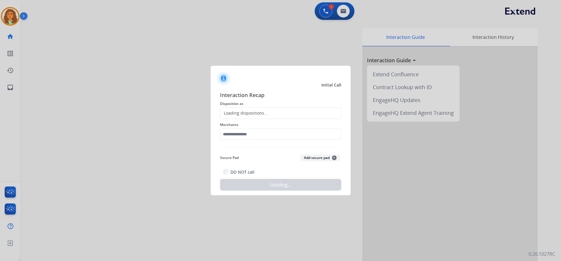
click at [237, 112] on div "Loading dispositions..." at bounding box center [243, 113] width 47 height 6
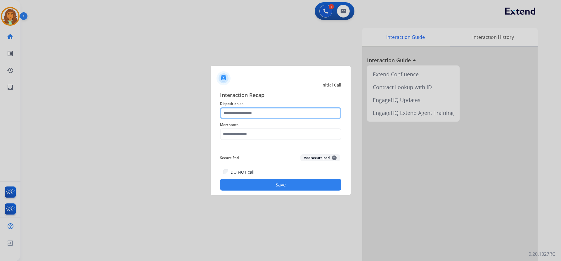
click at [238, 114] on input "text" at bounding box center [280, 113] width 121 height 12
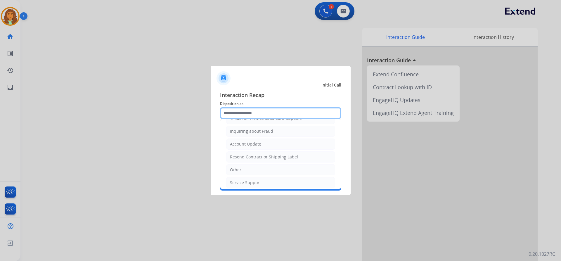
scroll to position [91, 0]
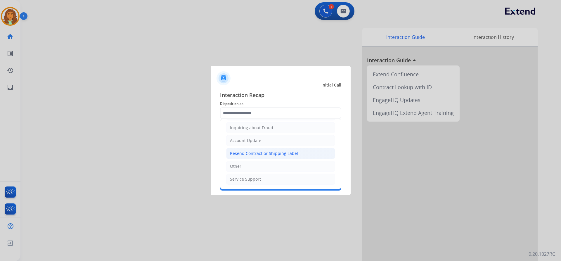
click at [255, 154] on div "Resend Contract or Shipping Label" at bounding box center [264, 153] width 68 height 6
type input "**********"
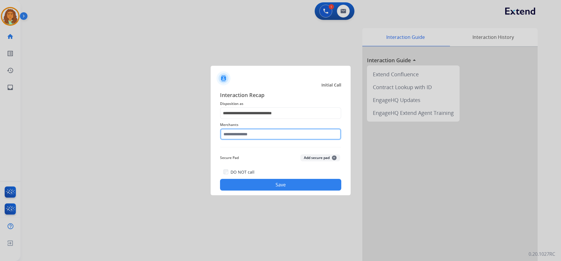
click at [252, 137] on input "text" at bounding box center [280, 134] width 121 height 12
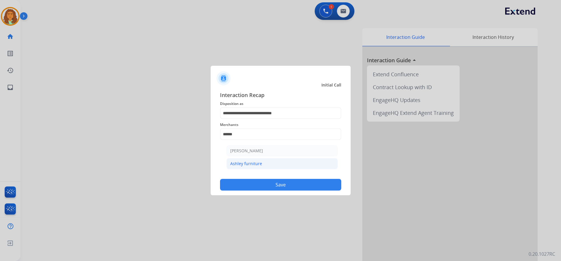
click at [244, 161] on div "Ashley furniture" at bounding box center [246, 164] width 32 height 6
type input "**********"
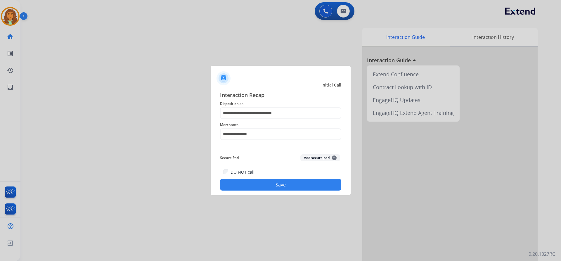
click at [277, 185] on button "Save" at bounding box center [280, 185] width 121 height 12
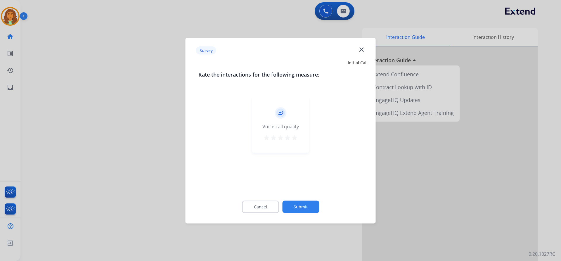
click at [296, 136] on mat-icon "star" at bounding box center [294, 137] width 7 height 7
click at [304, 208] on button "Submit" at bounding box center [300, 206] width 37 height 12
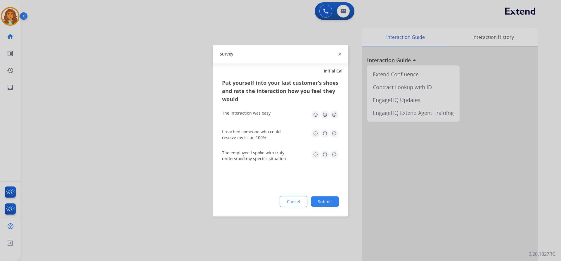
click at [332, 114] on img at bounding box center [333, 114] width 9 height 9
click at [333, 134] on img at bounding box center [333, 132] width 9 height 9
drag, startPoint x: 334, startPoint y: 153, endPoint x: 333, endPoint y: 156, distance: 3.2
click at [334, 154] on img at bounding box center [333, 153] width 9 height 9
click at [327, 199] on button "Submit" at bounding box center [325, 201] width 28 height 11
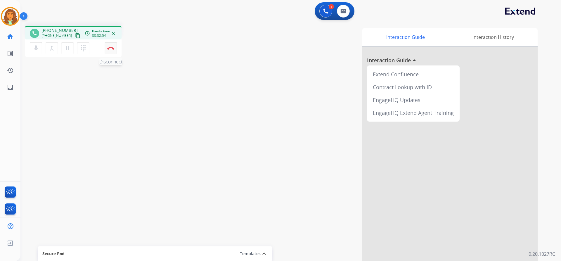
click at [112, 48] on img at bounding box center [110, 48] width 7 height 3
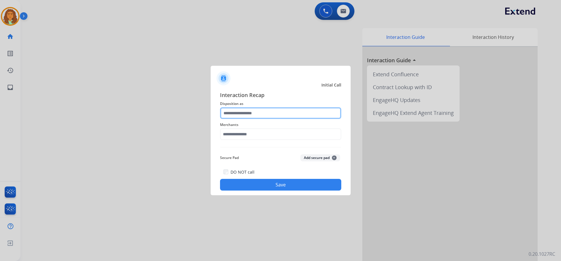
click at [251, 110] on input "text" at bounding box center [280, 113] width 121 height 12
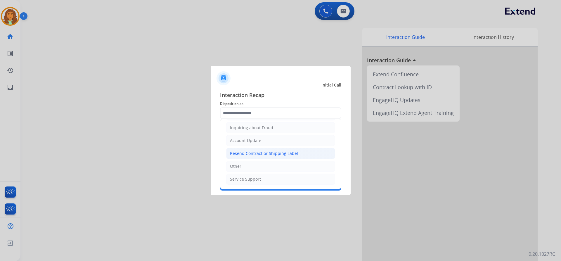
click at [245, 153] on div "Resend Contract or Shipping Label" at bounding box center [264, 153] width 68 height 6
type input "**********"
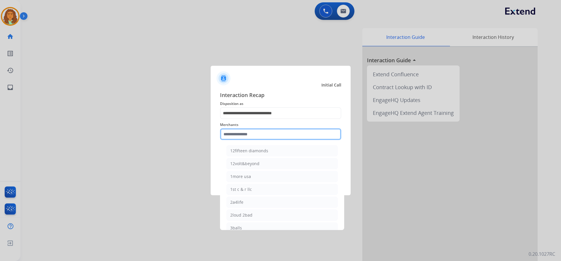
click at [260, 135] on input "text" at bounding box center [280, 134] width 121 height 12
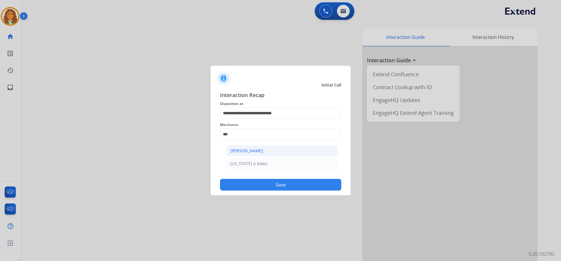
click at [254, 149] on div "[PERSON_NAME]" at bounding box center [246, 151] width 33 height 6
type input "**********"
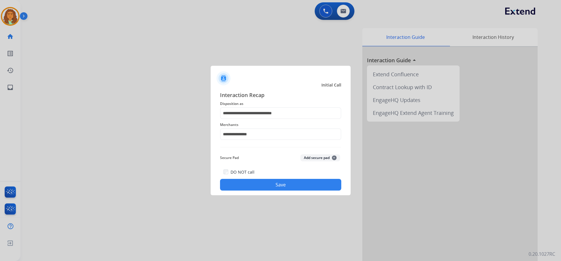
click at [265, 187] on button "Save" at bounding box center [280, 185] width 121 height 12
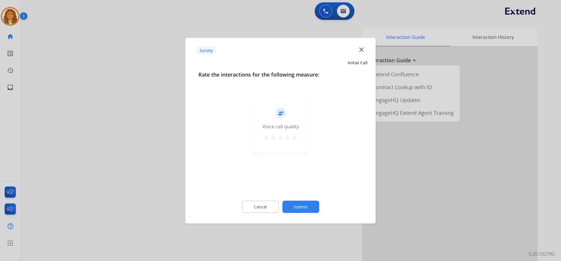
click at [294, 136] on mat-icon "star" at bounding box center [294, 137] width 7 height 7
click at [308, 207] on button "Submit" at bounding box center [300, 206] width 37 height 12
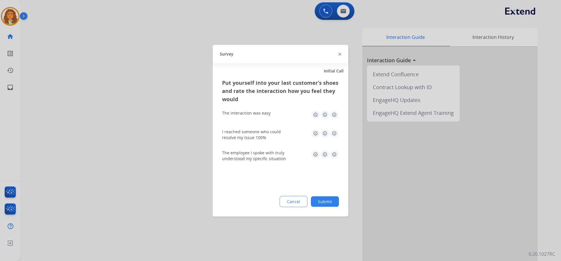
click at [336, 114] on img at bounding box center [333, 114] width 9 height 9
click at [336, 133] on img at bounding box center [333, 132] width 9 height 9
click at [332, 154] on img at bounding box center [333, 153] width 9 height 9
click at [329, 201] on button "Submit" at bounding box center [325, 201] width 28 height 11
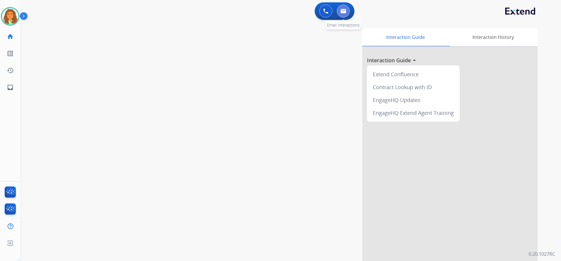
click at [347, 8] on button at bounding box center [343, 11] width 13 height 13
select select "**********"
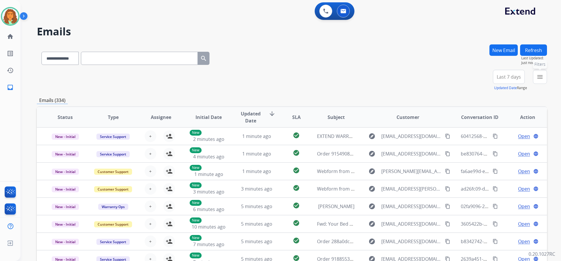
click at [542, 78] on mat-icon "menu" at bounding box center [539, 76] width 7 height 7
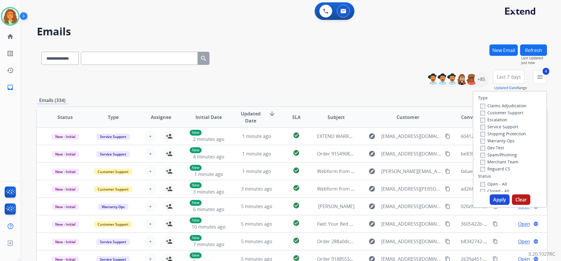
click at [492, 200] on button "Apply" at bounding box center [499, 199] width 20 height 11
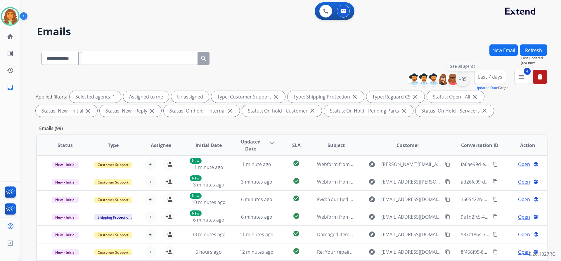
click at [466, 79] on div "+85" at bounding box center [462, 79] width 14 height 14
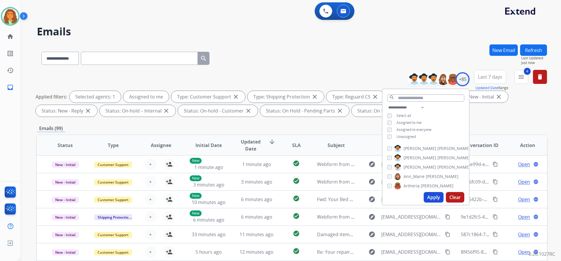
click at [430, 196] on button "Apply" at bounding box center [433, 197] width 20 height 11
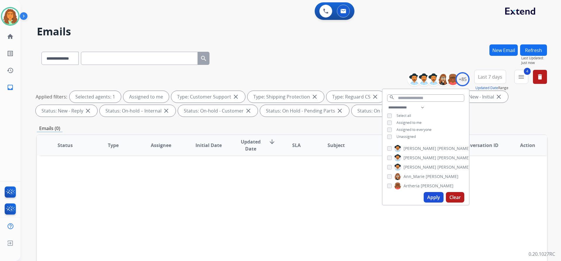
click at [501, 119] on div "**********" at bounding box center [292, 202] width 510 height 316
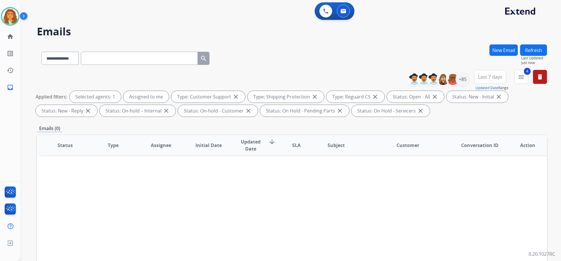
click at [489, 76] on span "Last 7 days" at bounding box center [490, 77] width 24 height 2
click at [481, 145] on div "Last 90 days" at bounding box center [488, 147] width 32 height 9
click at [384, 125] on div "Emails (0)" at bounding box center [292, 128] width 510 height 7
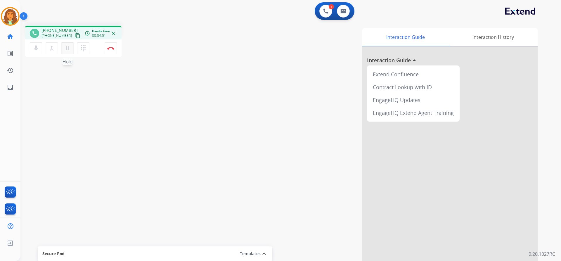
click at [69, 46] on mat-icon "pause" at bounding box center [67, 48] width 7 height 7
click at [67, 45] on mat-icon "play_arrow" at bounding box center [67, 48] width 7 height 7
click at [111, 47] on img at bounding box center [110, 48] width 7 height 3
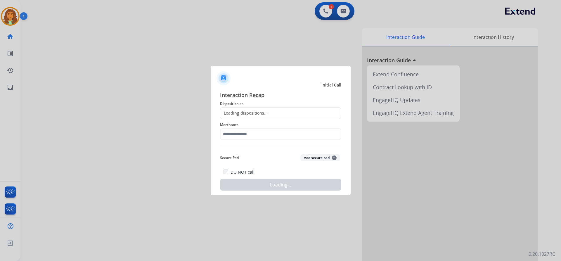
click at [245, 114] on div "Loading dispositions..." at bounding box center [243, 113] width 47 height 6
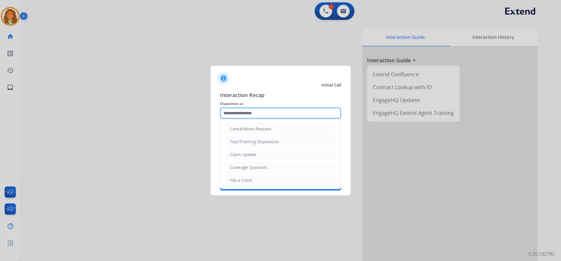
click at [242, 114] on input "text" at bounding box center [280, 113] width 121 height 12
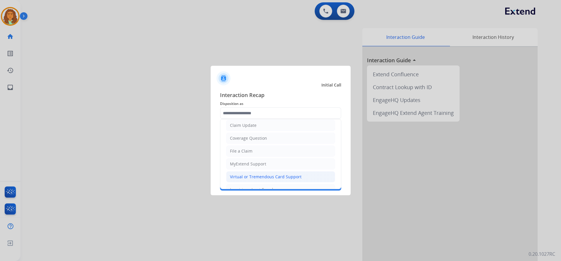
click at [258, 174] on div "Virtual or Tremendous Card Support" at bounding box center [266, 177] width 72 height 6
type input "**********"
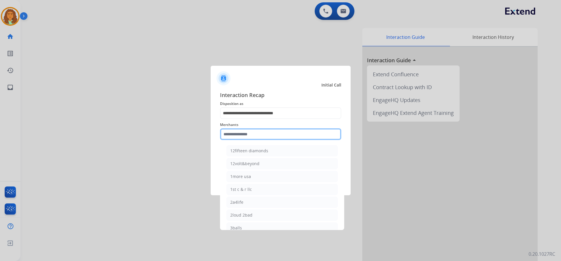
click at [259, 135] on input "text" at bounding box center [280, 134] width 121 height 12
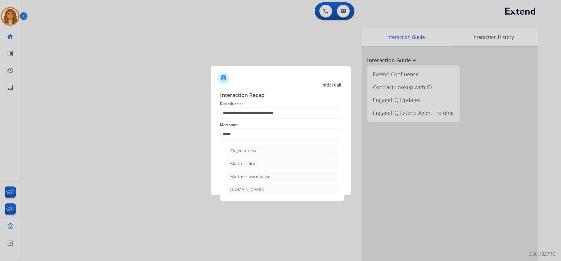
click at [252, 161] on div "Mattress firm" at bounding box center [243, 164] width 26 height 6
type input "**********"
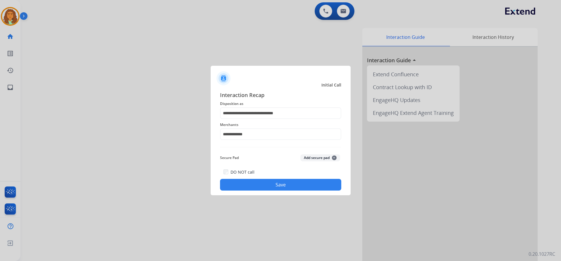
click at [264, 185] on button "Save" at bounding box center [280, 185] width 121 height 12
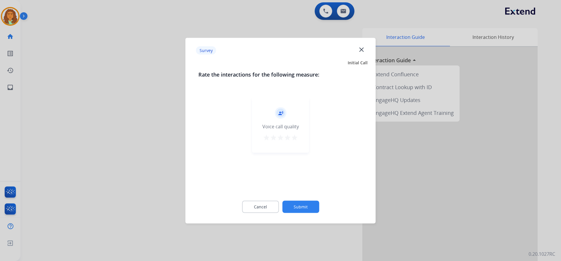
click at [295, 140] on mat-icon "star" at bounding box center [294, 137] width 7 height 7
click at [301, 202] on button "Submit" at bounding box center [300, 206] width 37 height 12
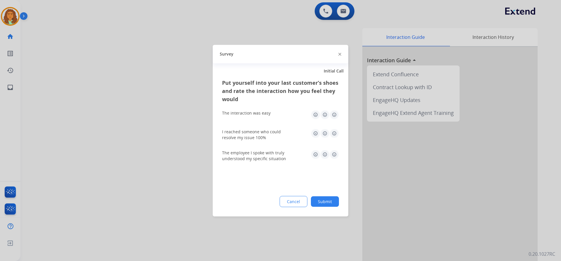
click at [334, 114] on img at bounding box center [333, 114] width 9 height 9
click at [335, 133] on img at bounding box center [333, 132] width 9 height 9
click at [334, 151] on img at bounding box center [333, 153] width 9 height 9
click at [331, 199] on button "Submit" at bounding box center [325, 201] width 28 height 11
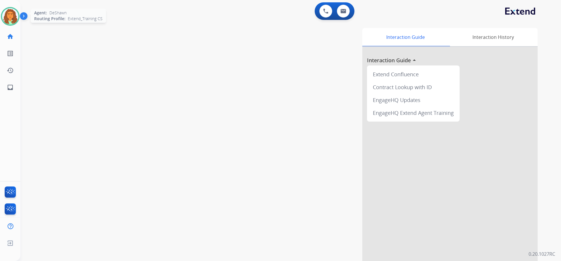
click at [19, 20] on div "Agent: DeShawn Routing Profile: Extend_Training CS" at bounding box center [10, 16] width 19 height 19
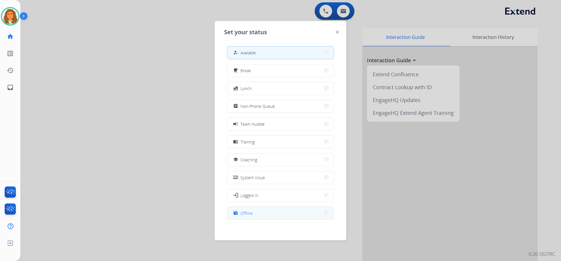
click at [241, 214] on div "work_off Offline" at bounding box center [242, 212] width 21 height 7
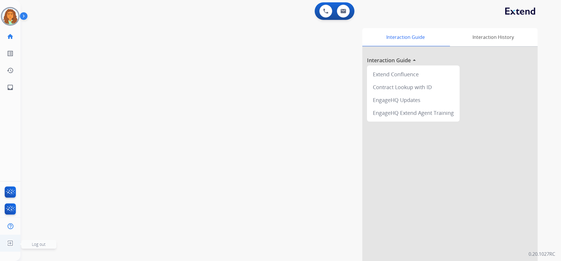
click at [11, 241] on img at bounding box center [10, 242] width 11 height 11
click at [33, 246] on span "Log out" at bounding box center [39, 244] width 14 height 6
click at [39, 243] on span "Log out" at bounding box center [39, 244] width 14 height 6
